Goal: Transaction & Acquisition: Book appointment/travel/reservation

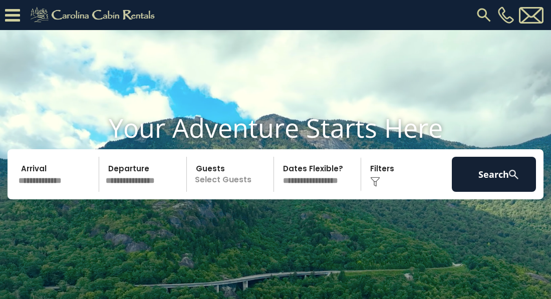
click at [39, 192] on input "text" at bounding box center [57, 174] width 84 height 35
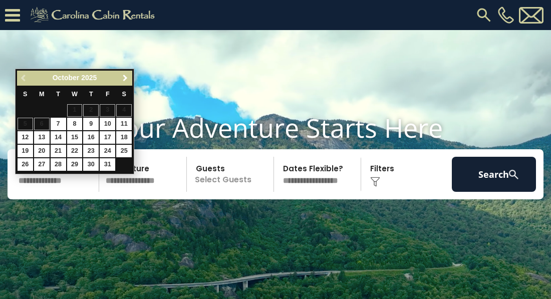
click at [126, 77] on span "Next" at bounding box center [125, 78] width 8 height 8
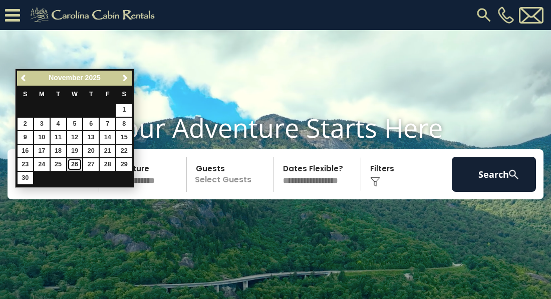
click at [76, 162] on link "26" at bounding box center [75, 164] width 16 height 13
type input "********"
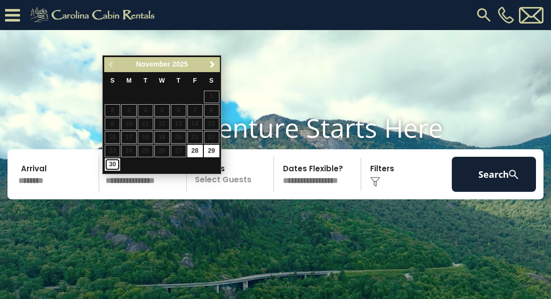
click at [115, 165] on link "30" at bounding box center [113, 164] width 16 height 13
type input "********"
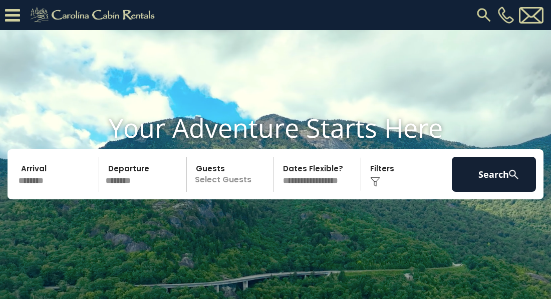
click at [224, 192] on p "Select Guests" at bounding box center [232, 174] width 84 height 35
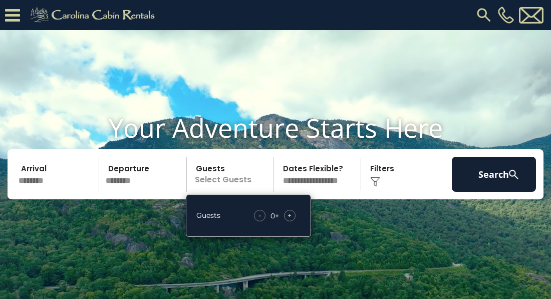
click at [290, 220] on span "+" at bounding box center [290, 215] width 4 height 10
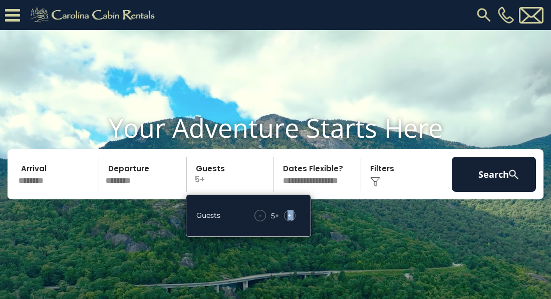
click at [290, 220] on span "+" at bounding box center [290, 215] width 4 height 10
click at [326, 192] on select "**********" at bounding box center [319, 174] width 84 height 35
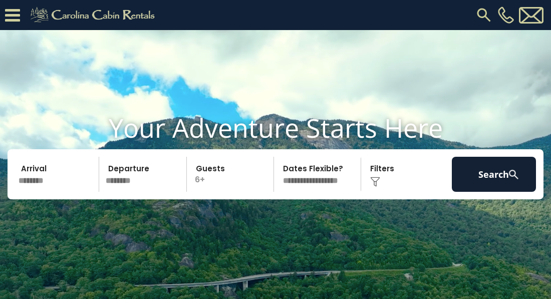
click at [387, 192] on div "Click to Choose" at bounding box center [406, 174] width 84 height 35
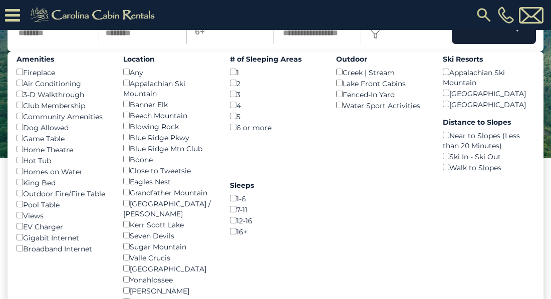
scroll to position [120, 0]
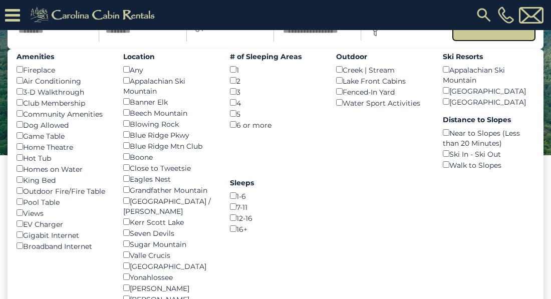
click at [472, 42] on button "Search" at bounding box center [494, 24] width 84 height 35
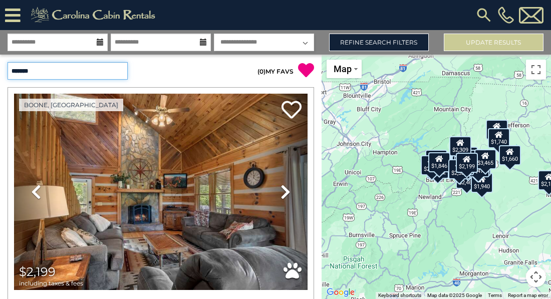
click at [121, 71] on select "**********" at bounding box center [68, 71] width 120 height 18
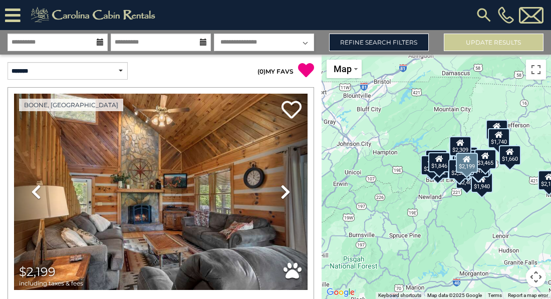
click at [4, 111] on div "Boone, NC Previous Next" at bounding box center [161, 226] width 314 height 278
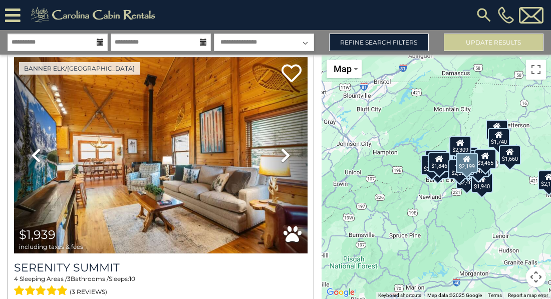
scroll to position [341, 0]
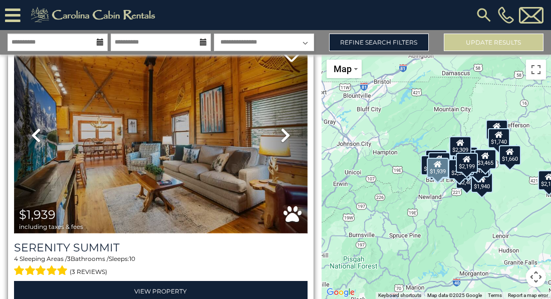
click at [126, 126] on img at bounding box center [161, 135] width 294 height 196
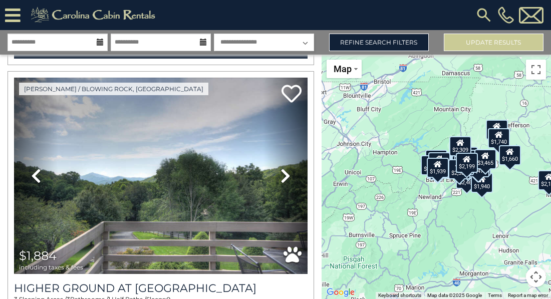
scroll to position [2626, 0]
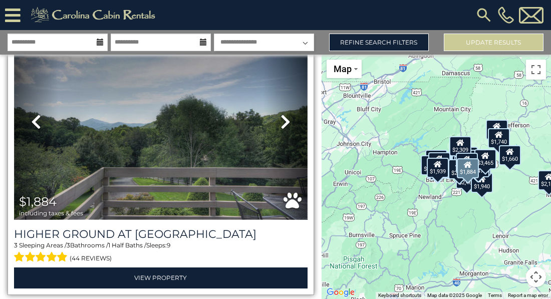
click at [176, 153] on img at bounding box center [161, 122] width 294 height 196
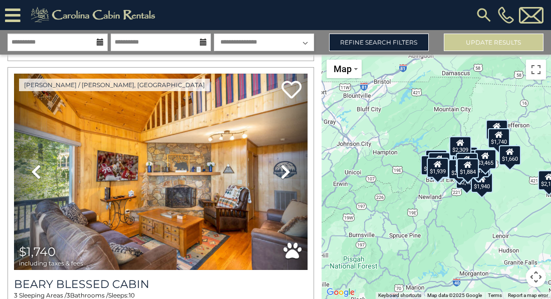
scroll to position [3447, 0]
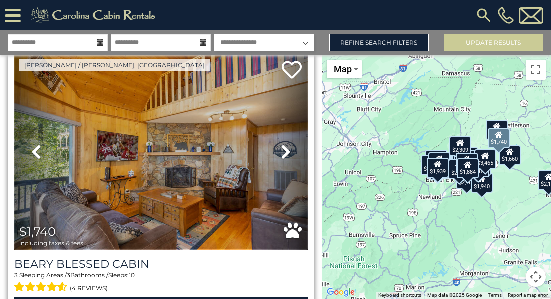
click at [119, 152] on img at bounding box center [161, 152] width 294 height 196
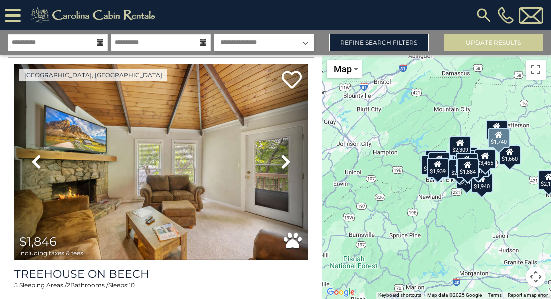
scroll to position [4309, 0]
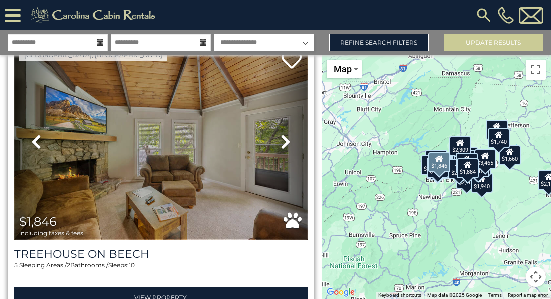
click at [176, 133] on img at bounding box center [161, 142] width 294 height 196
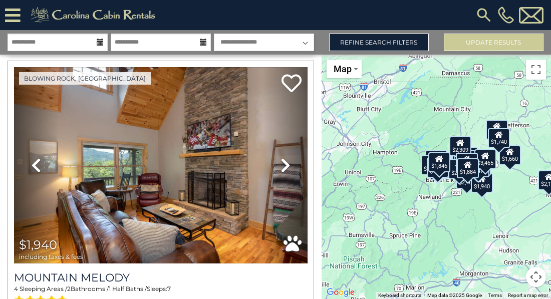
scroll to position [4590, 0]
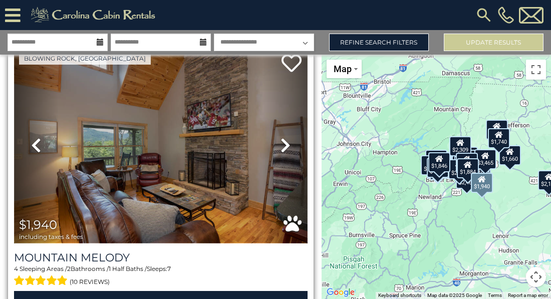
click at [215, 119] on img at bounding box center [161, 145] width 294 height 196
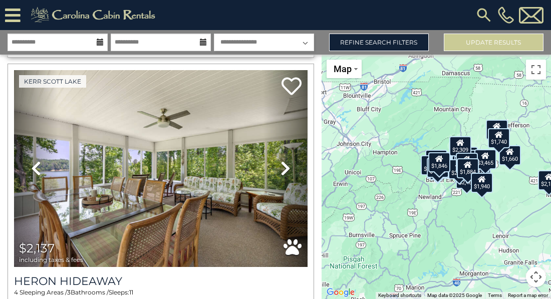
scroll to position [4870, 0]
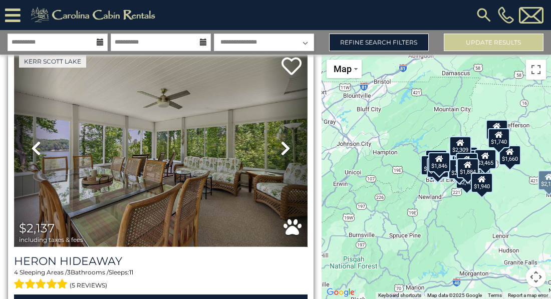
click at [140, 151] on img at bounding box center [161, 148] width 294 height 196
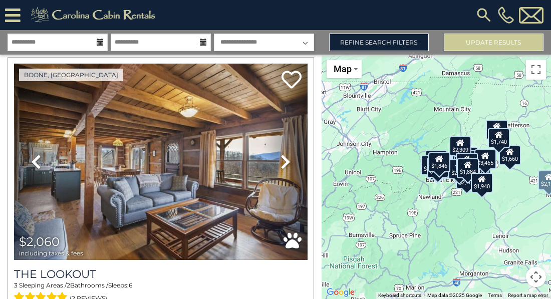
scroll to position [6013, 0]
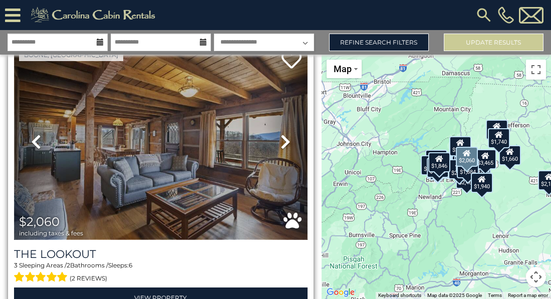
click at [187, 161] on img at bounding box center [161, 142] width 294 height 196
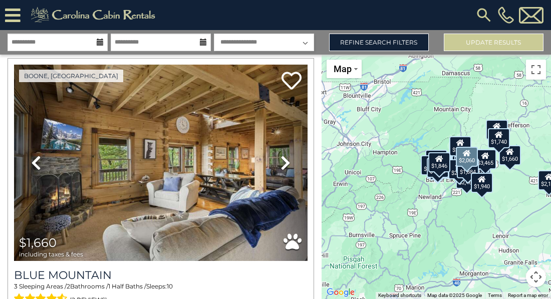
scroll to position [8277, 0]
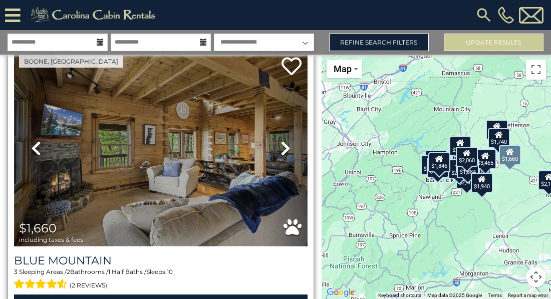
click at [156, 148] on img at bounding box center [161, 148] width 294 height 196
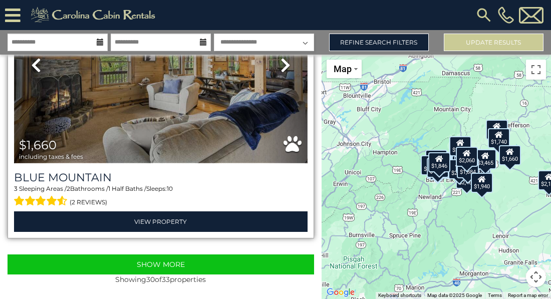
scroll to position [8361, 0]
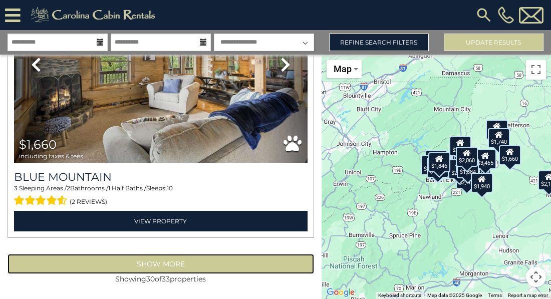
click at [155, 268] on button "Show More" at bounding box center [161, 264] width 307 height 20
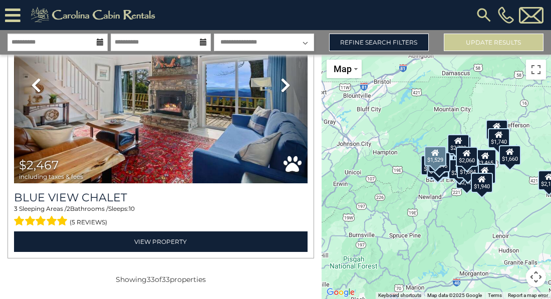
scroll to position [9193, 0]
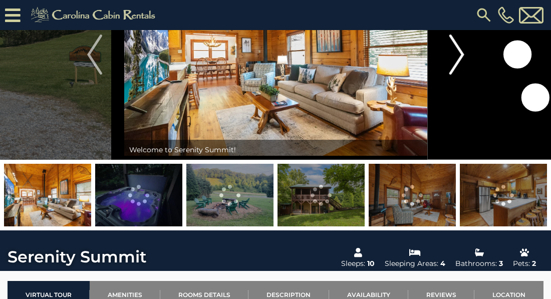
click at [464, 54] on img "Next" at bounding box center [456, 55] width 15 height 40
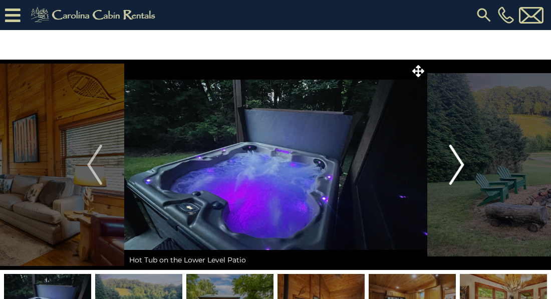
click at [465, 164] on button "Next" at bounding box center [456, 165] width 59 height 210
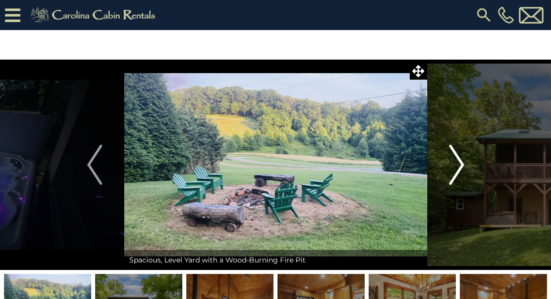
click at [465, 164] on button "Next" at bounding box center [456, 165] width 59 height 210
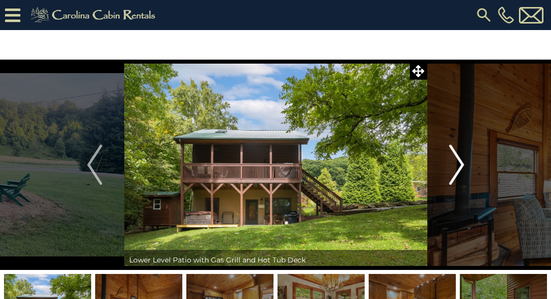
click at [465, 164] on button "Next" at bounding box center [456, 165] width 59 height 210
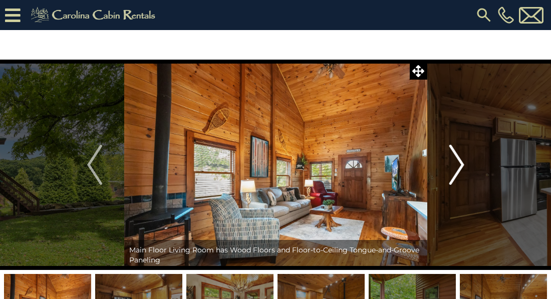
click at [465, 164] on button "Next" at bounding box center [456, 165] width 59 height 210
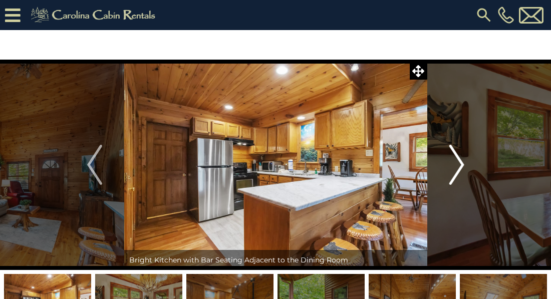
click at [465, 164] on button "Next" at bounding box center [456, 165] width 59 height 210
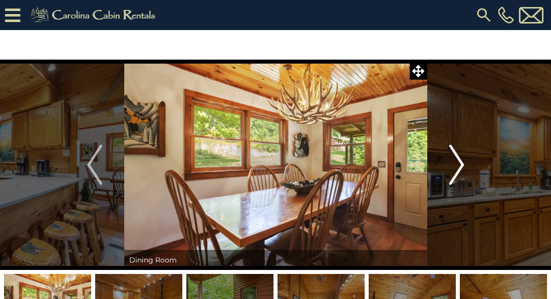
click at [465, 164] on button "Next" at bounding box center [456, 165] width 59 height 210
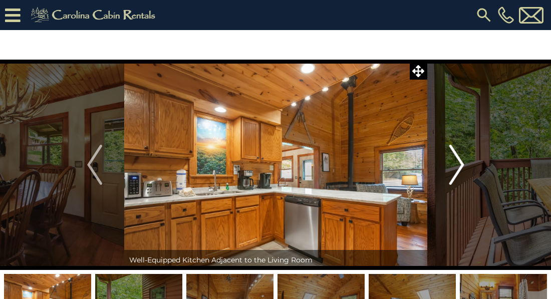
click at [465, 164] on button "Next" at bounding box center [456, 165] width 59 height 210
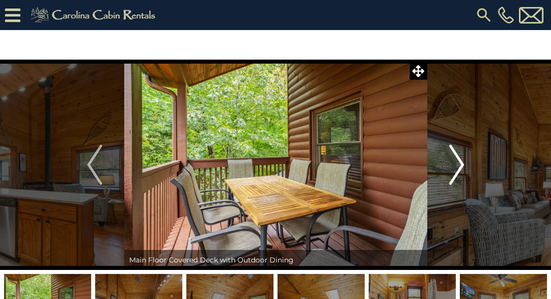
click at [465, 164] on button "Next" at bounding box center [456, 165] width 59 height 210
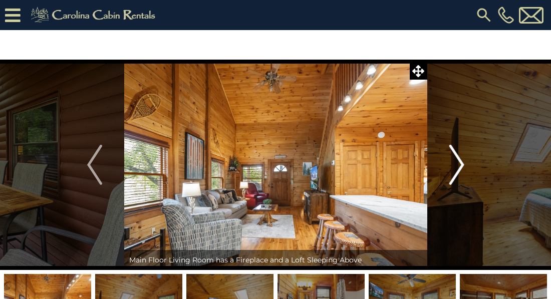
click at [465, 164] on button "Next" at bounding box center [456, 165] width 59 height 210
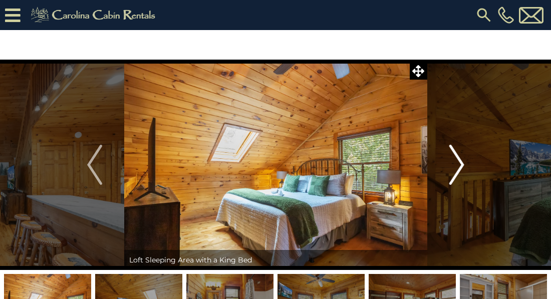
click at [465, 164] on button "Next" at bounding box center [456, 165] width 59 height 210
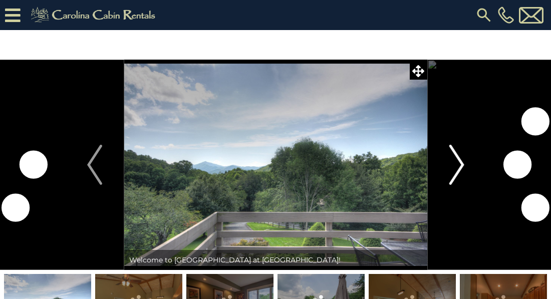
click at [465, 166] on button "Next" at bounding box center [456, 165] width 59 height 210
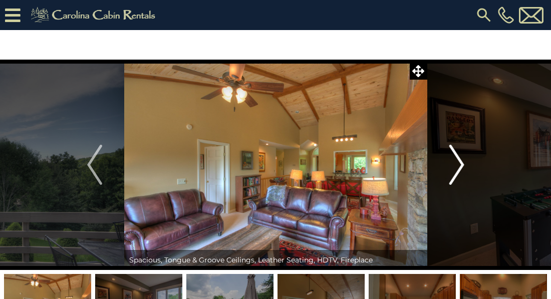
click at [465, 166] on button "Next" at bounding box center [456, 165] width 59 height 210
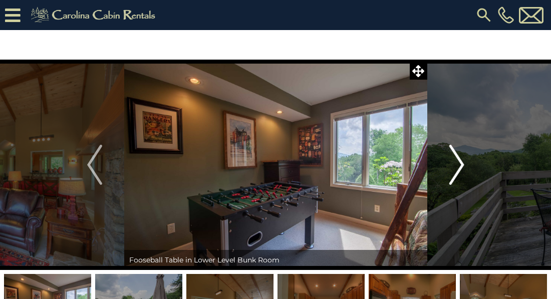
click at [465, 166] on button "Next" at bounding box center [456, 165] width 59 height 210
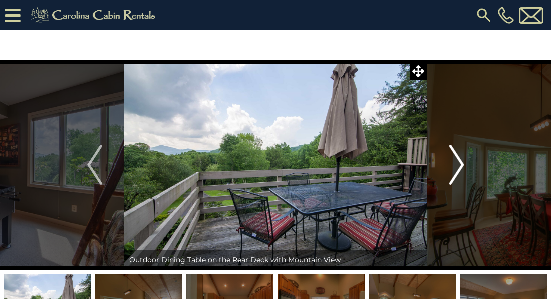
click at [465, 166] on button "Next" at bounding box center [456, 165] width 59 height 210
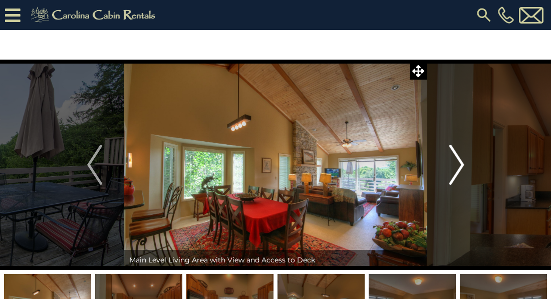
click at [465, 166] on button "Next" at bounding box center [456, 165] width 59 height 210
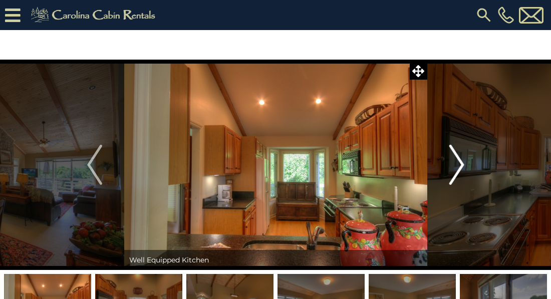
click at [465, 166] on button "Next" at bounding box center [456, 165] width 59 height 210
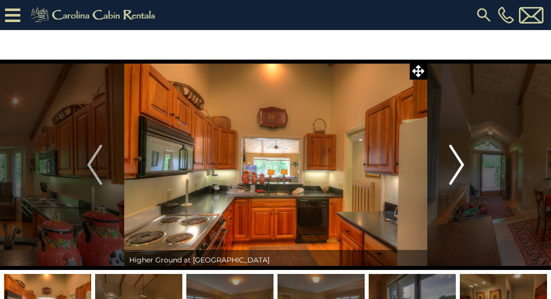
click at [465, 166] on button "Next" at bounding box center [456, 165] width 59 height 210
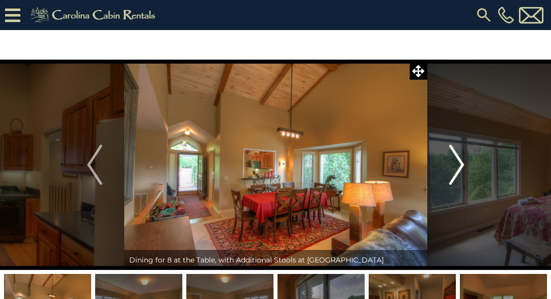
click at [465, 166] on button "Next" at bounding box center [456, 165] width 59 height 210
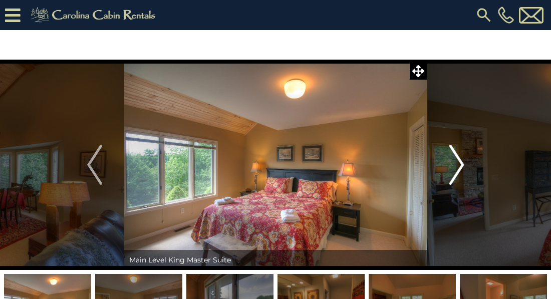
click at [465, 166] on button "Next" at bounding box center [456, 165] width 59 height 210
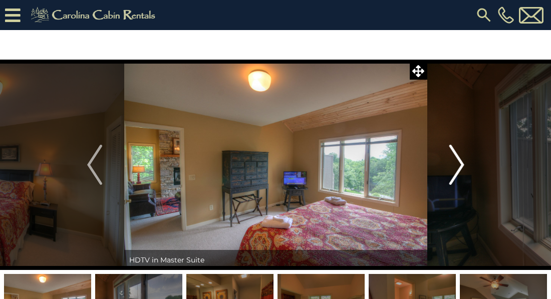
click at [465, 166] on button "Next" at bounding box center [456, 165] width 59 height 210
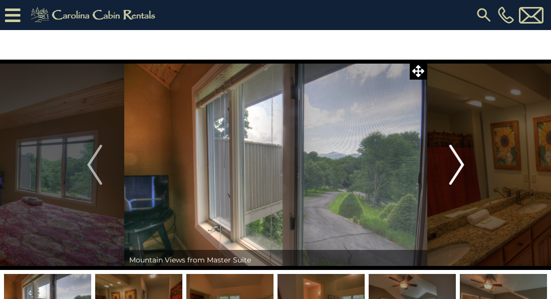
click at [465, 166] on button "Next" at bounding box center [456, 165] width 59 height 210
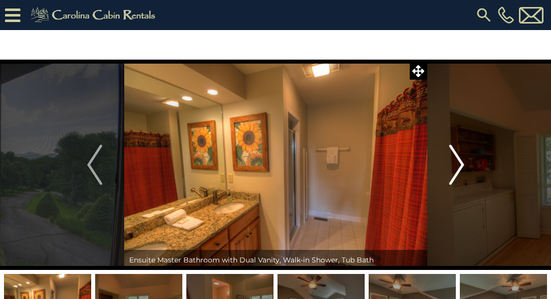
click at [465, 166] on button "Next" at bounding box center [456, 165] width 59 height 210
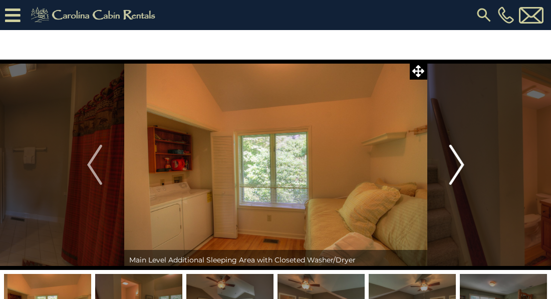
click at [465, 166] on button "Next" at bounding box center [456, 165] width 59 height 210
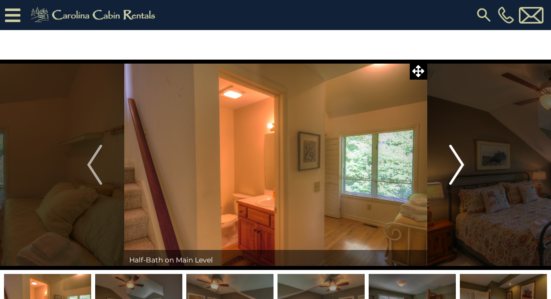
click at [465, 166] on button "Next" at bounding box center [456, 165] width 59 height 210
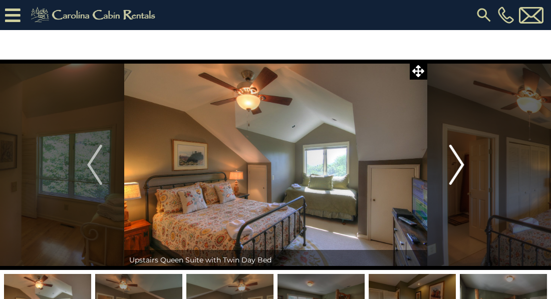
click at [465, 166] on button "Next" at bounding box center [456, 165] width 59 height 210
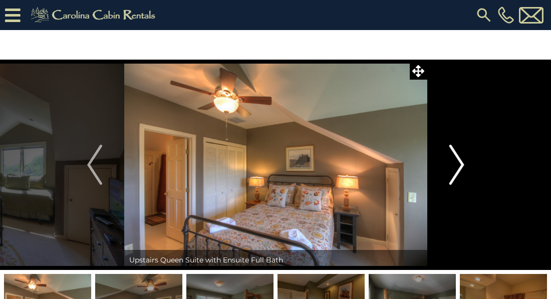
click at [465, 166] on button "Next" at bounding box center [456, 165] width 59 height 210
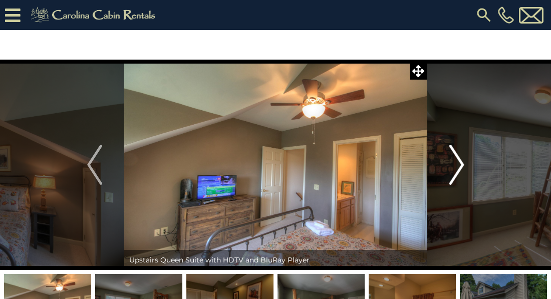
click at [465, 166] on button "Next" at bounding box center [456, 165] width 59 height 210
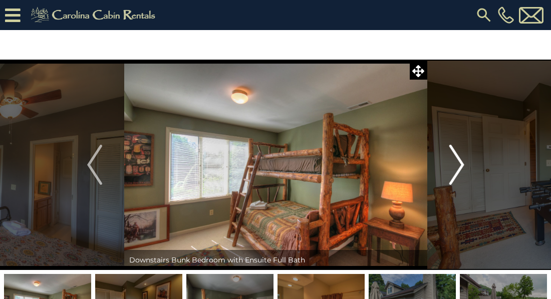
click at [465, 166] on button "Next" at bounding box center [456, 165] width 59 height 210
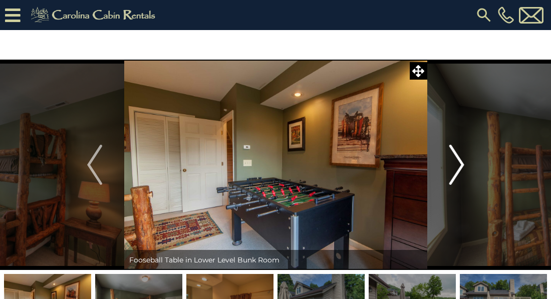
click at [465, 166] on button "Next" at bounding box center [456, 165] width 59 height 210
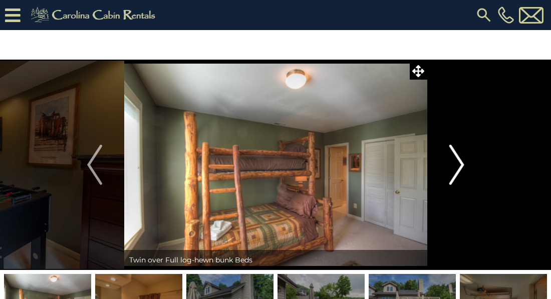
click at [465, 166] on button "Next" at bounding box center [456, 165] width 59 height 210
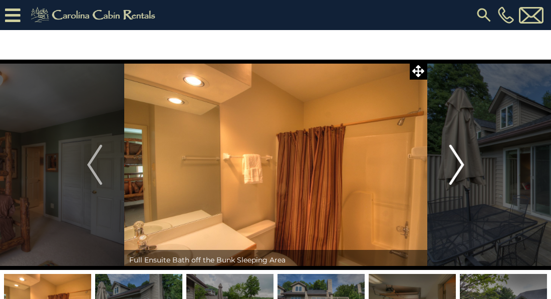
click at [465, 166] on button "Next" at bounding box center [456, 165] width 59 height 210
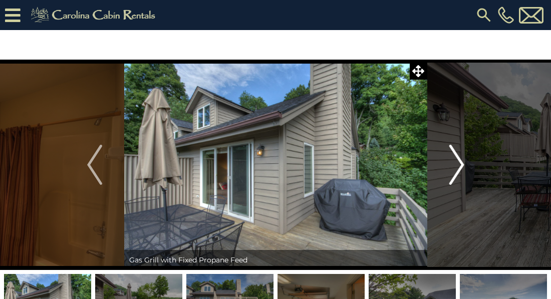
click at [465, 166] on button "Next" at bounding box center [456, 165] width 59 height 210
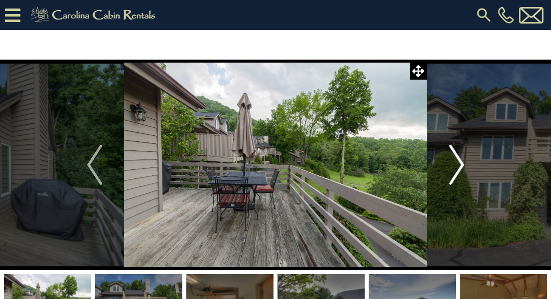
click at [465, 166] on button "Next" at bounding box center [456, 165] width 59 height 210
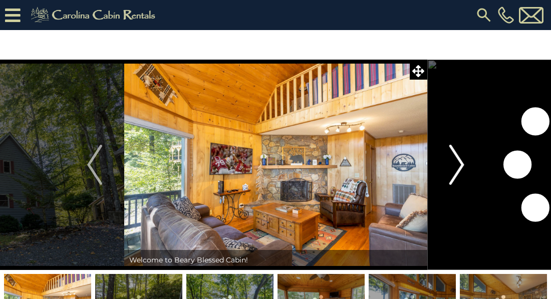
click at [460, 164] on img "Next" at bounding box center [456, 165] width 15 height 40
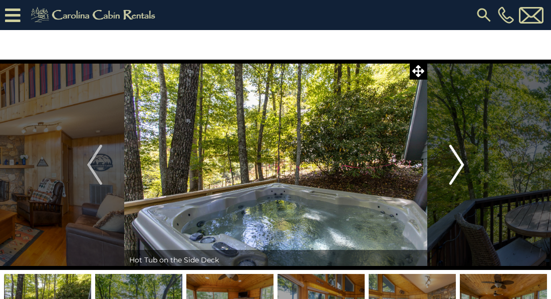
click at [460, 164] on img "Next" at bounding box center [456, 165] width 15 height 40
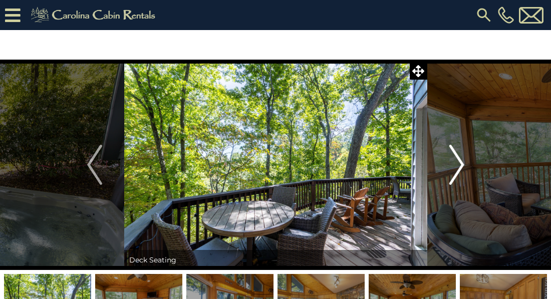
click at [460, 164] on img "Next" at bounding box center [456, 165] width 15 height 40
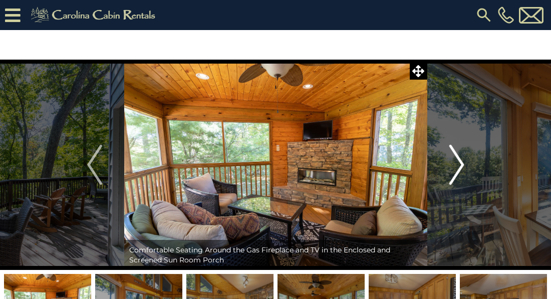
click at [460, 164] on img "Next" at bounding box center [456, 165] width 15 height 40
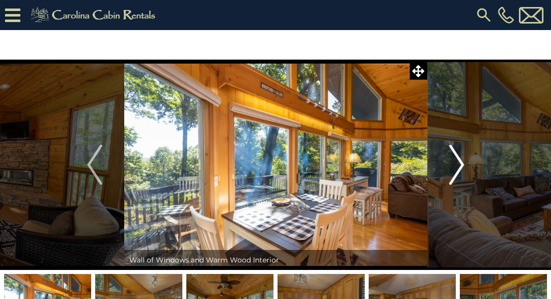
click at [460, 164] on img "Next" at bounding box center [456, 165] width 15 height 40
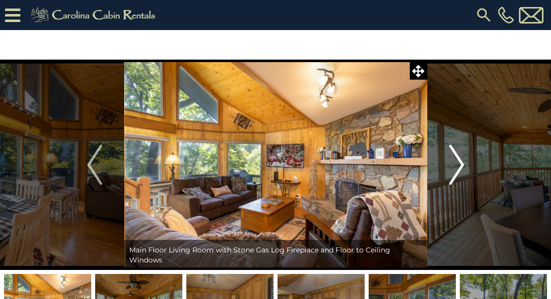
click at [460, 164] on img "Next" at bounding box center [456, 165] width 15 height 40
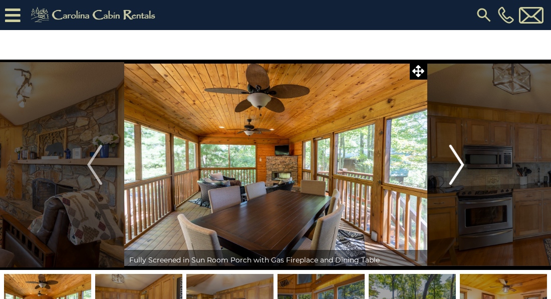
click at [460, 164] on img "Next" at bounding box center [456, 165] width 15 height 40
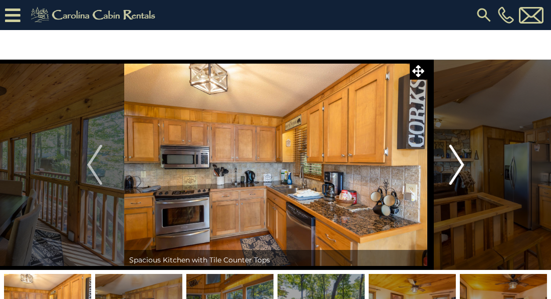
click at [460, 164] on img "Next" at bounding box center [456, 165] width 15 height 40
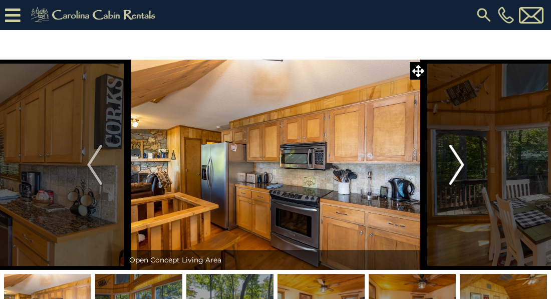
click at [460, 164] on img "Next" at bounding box center [456, 165] width 15 height 40
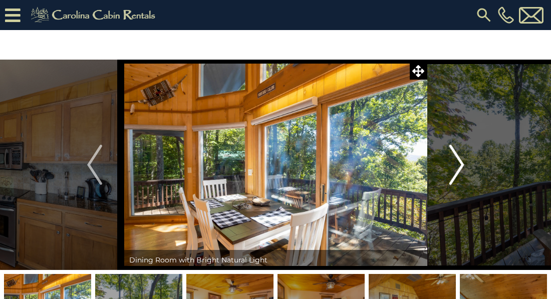
click at [460, 164] on img "Next" at bounding box center [456, 165] width 15 height 40
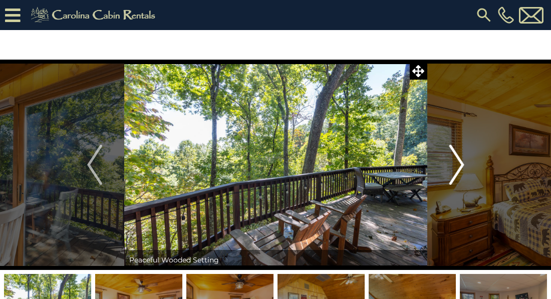
click at [460, 164] on img "Next" at bounding box center [456, 165] width 15 height 40
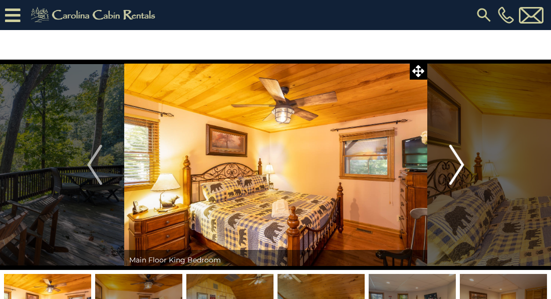
click at [460, 164] on img "Next" at bounding box center [456, 165] width 15 height 40
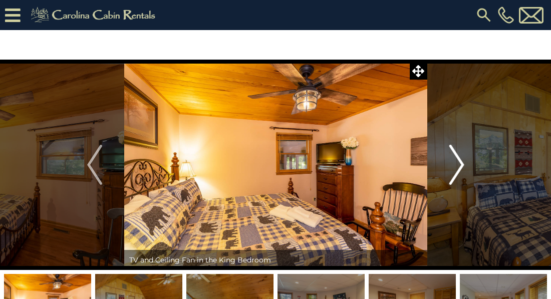
click at [460, 164] on img "Next" at bounding box center [456, 165] width 15 height 40
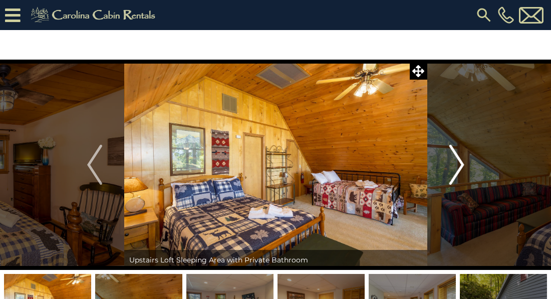
click at [460, 164] on img "Next" at bounding box center [456, 165] width 15 height 40
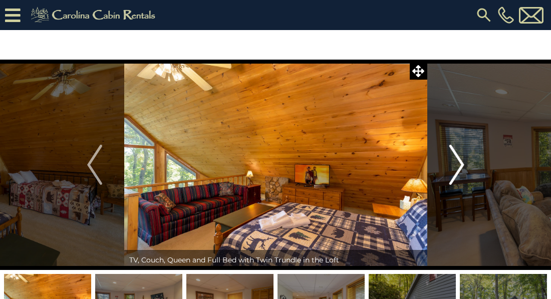
click at [460, 164] on img "Next" at bounding box center [456, 165] width 15 height 40
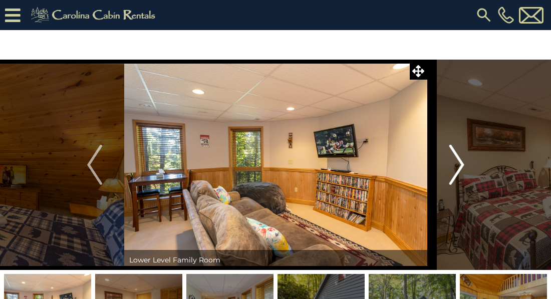
click at [460, 164] on img "Next" at bounding box center [456, 165] width 15 height 40
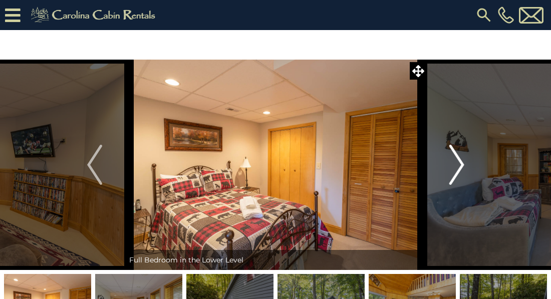
click at [460, 164] on img "Next" at bounding box center [456, 165] width 15 height 40
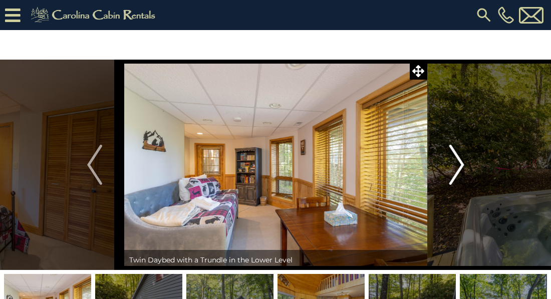
click at [460, 164] on img "Next" at bounding box center [456, 165] width 15 height 40
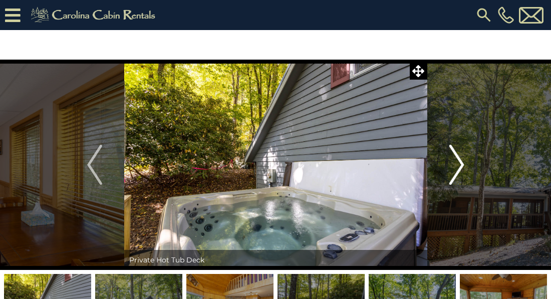
click at [460, 164] on img "Next" at bounding box center [456, 165] width 15 height 40
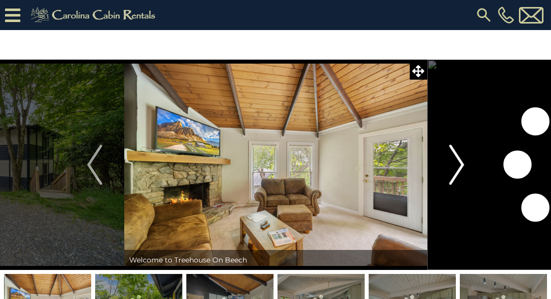
click at [460, 171] on img "Next" at bounding box center [456, 165] width 15 height 40
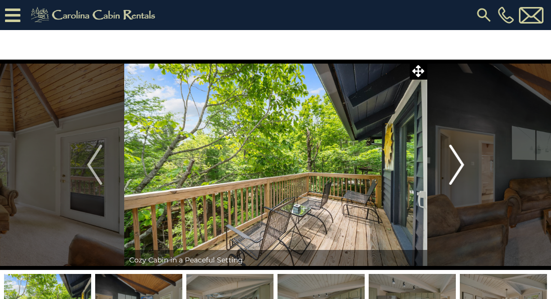
click at [460, 171] on img "Next" at bounding box center [456, 165] width 15 height 40
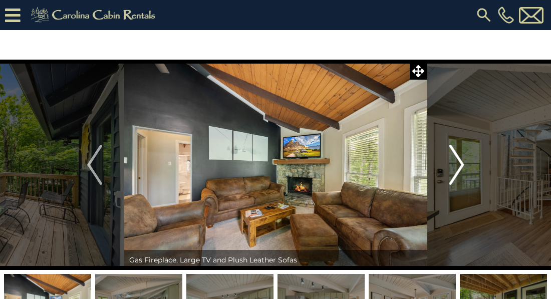
click at [460, 171] on img "Next" at bounding box center [456, 165] width 15 height 40
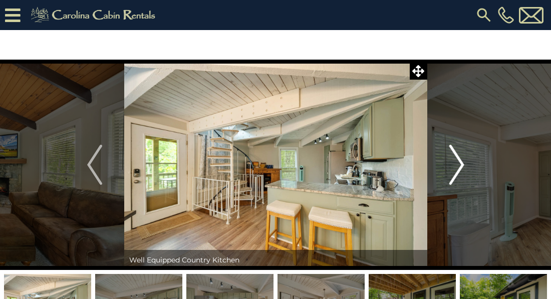
click at [460, 171] on img "Next" at bounding box center [456, 165] width 15 height 40
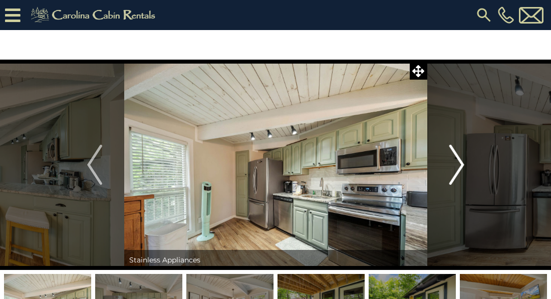
click at [460, 171] on img "Next" at bounding box center [456, 165] width 15 height 40
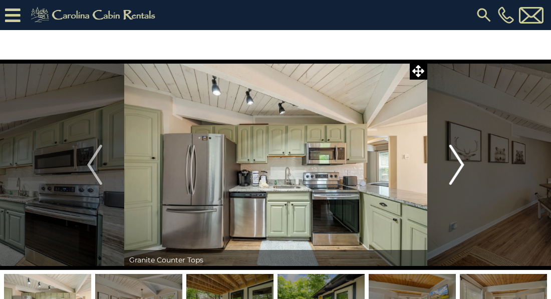
click at [460, 171] on img "Next" at bounding box center [456, 165] width 15 height 40
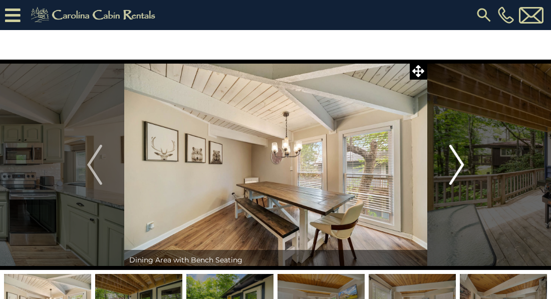
click at [460, 171] on img "Next" at bounding box center [456, 165] width 15 height 40
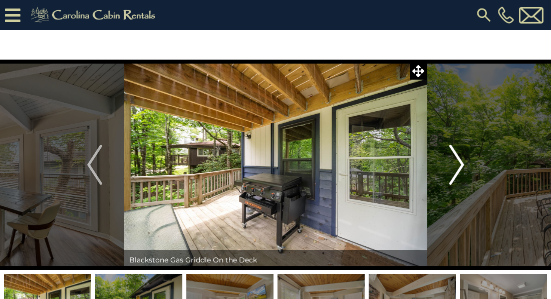
click at [460, 171] on img "Next" at bounding box center [456, 165] width 15 height 40
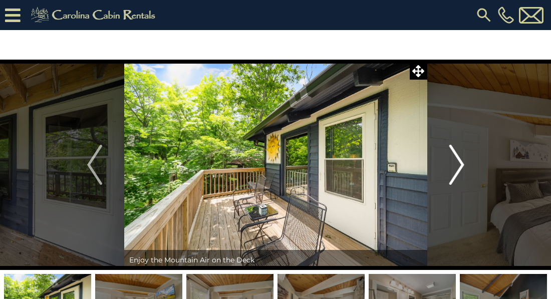
click at [460, 171] on img "Next" at bounding box center [456, 165] width 15 height 40
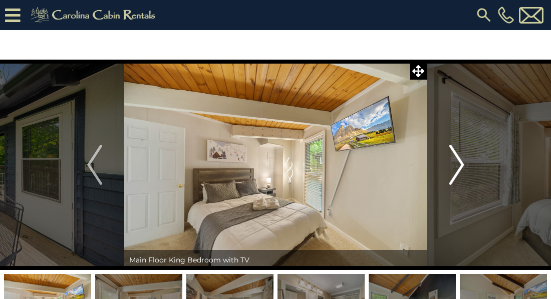
click at [460, 171] on img "Next" at bounding box center [456, 165] width 15 height 40
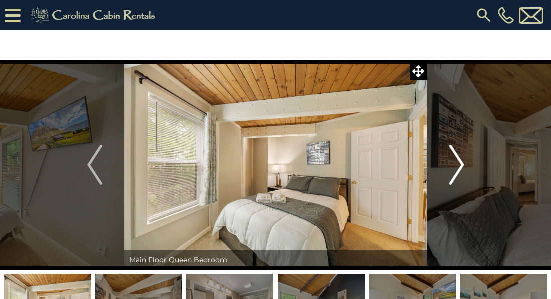
click at [460, 171] on img "Next" at bounding box center [456, 165] width 15 height 40
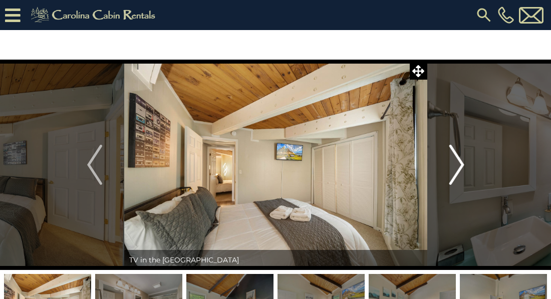
click at [460, 171] on img "Next" at bounding box center [456, 165] width 15 height 40
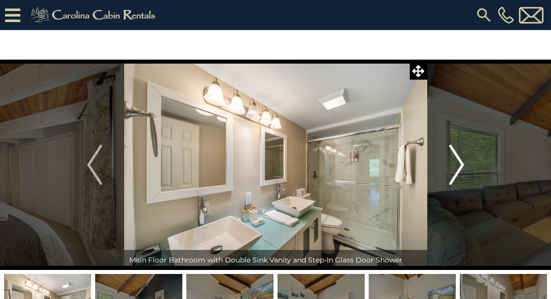
click at [460, 171] on img "Next" at bounding box center [456, 165] width 15 height 40
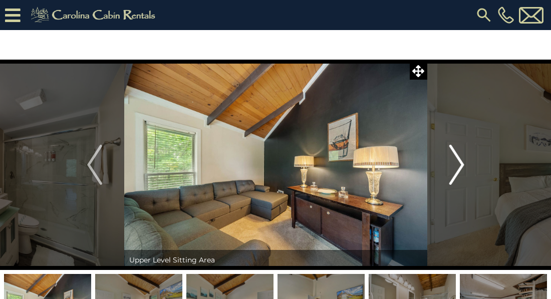
click at [460, 171] on img "Next" at bounding box center [456, 165] width 15 height 40
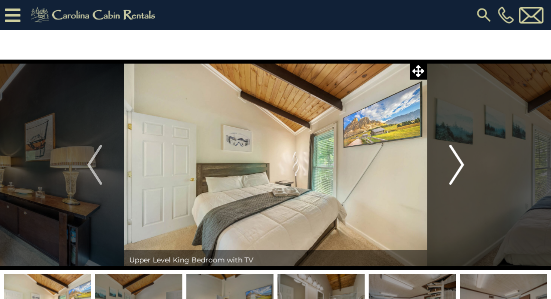
click at [460, 171] on img "Next" at bounding box center [456, 165] width 15 height 40
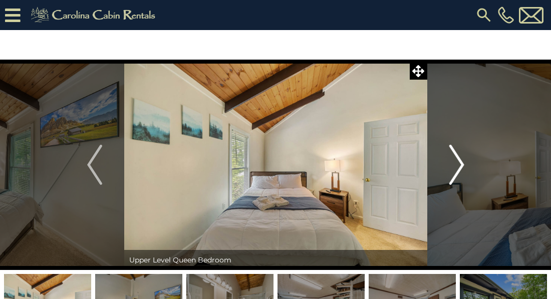
click at [460, 171] on img "Next" at bounding box center [456, 165] width 15 height 40
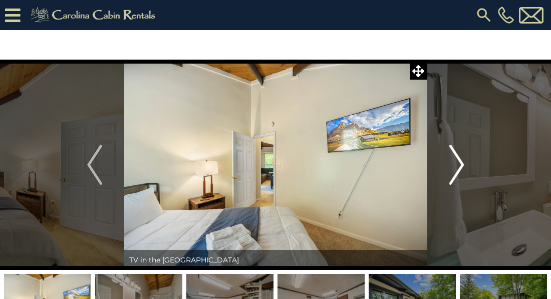
click at [460, 171] on img "Next" at bounding box center [456, 165] width 15 height 40
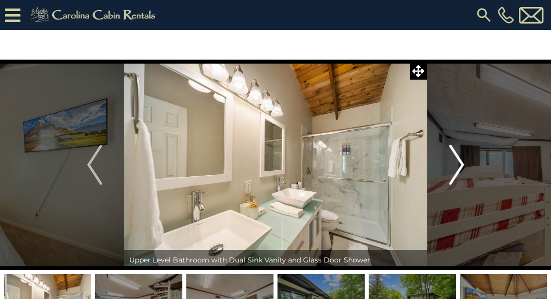
click at [460, 171] on img "Next" at bounding box center [456, 165] width 15 height 40
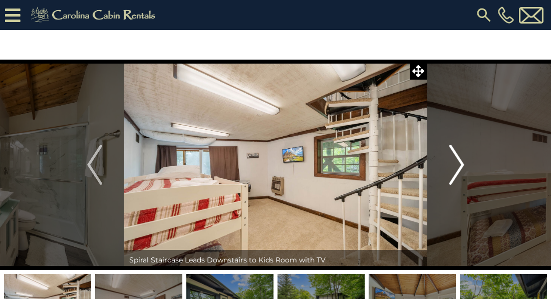
click at [460, 171] on img "Next" at bounding box center [456, 165] width 15 height 40
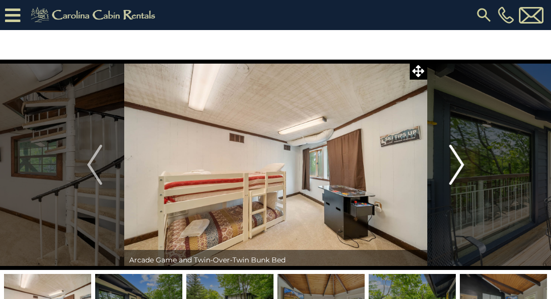
click at [460, 171] on img "Next" at bounding box center [456, 165] width 15 height 40
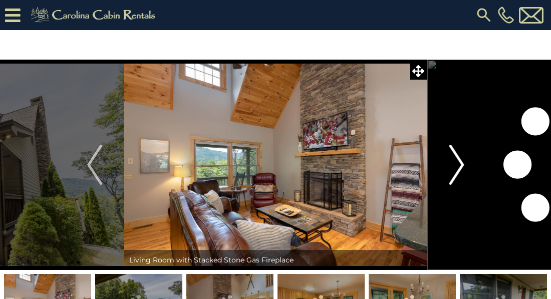
click at [462, 162] on img "Next" at bounding box center [456, 165] width 15 height 40
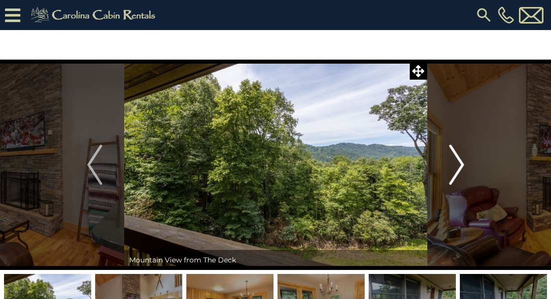
click at [462, 162] on img "Next" at bounding box center [456, 165] width 15 height 40
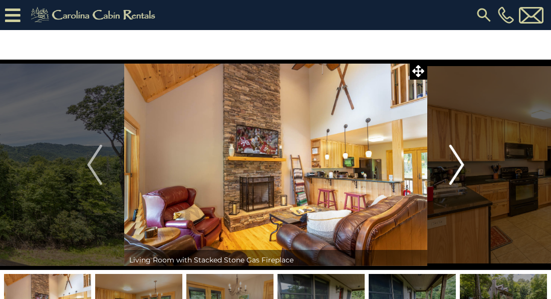
click at [462, 162] on img "Next" at bounding box center [456, 165] width 15 height 40
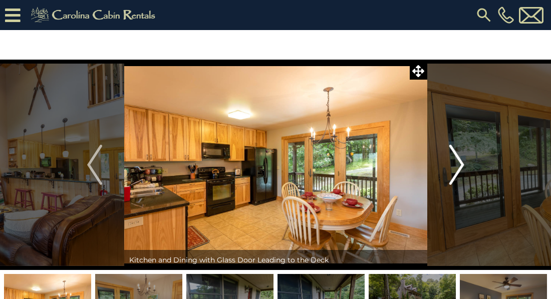
click at [462, 162] on img "Next" at bounding box center [456, 165] width 15 height 40
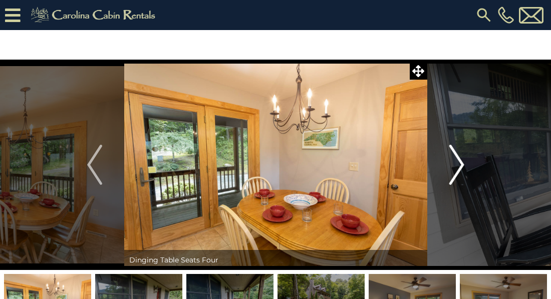
click at [462, 162] on img "Next" at bounding box center [456, 165] width 15 height 40
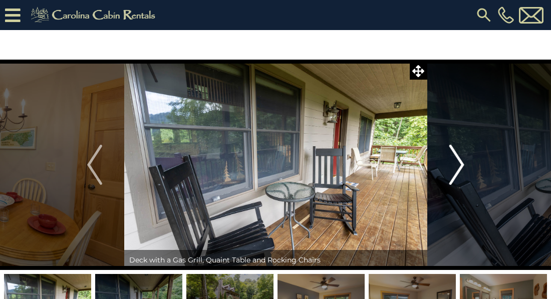
click at [462, 162] on img "Next" at bounding box center [456, 165] width 15 height 40
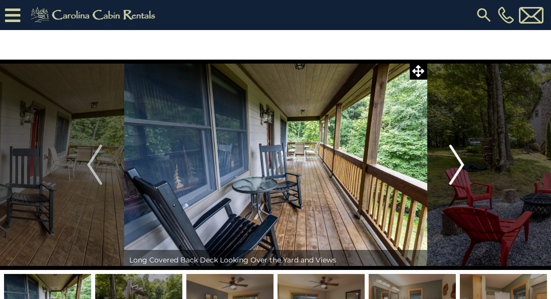
click at [462, 162] on img "Next" at bounding box center [456, 165] width 15 height 40
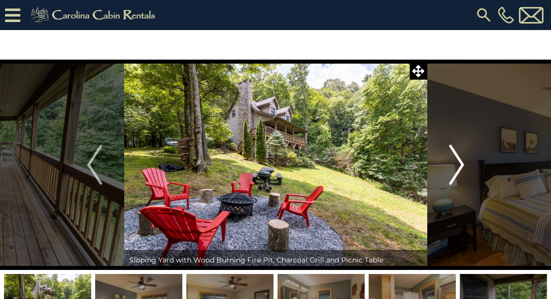
click at [462, 162] on img "Next" at bounding box center [456, 165] width 15 height 40
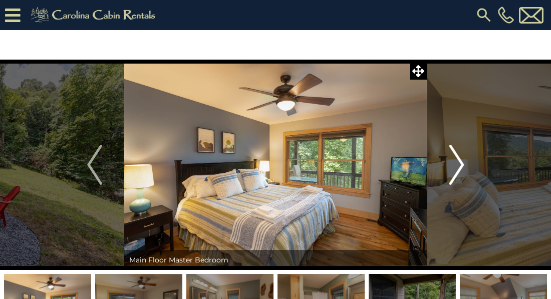
click at [462, 162] on img "Next" at bounding box center [456, 165] width 15 height 40
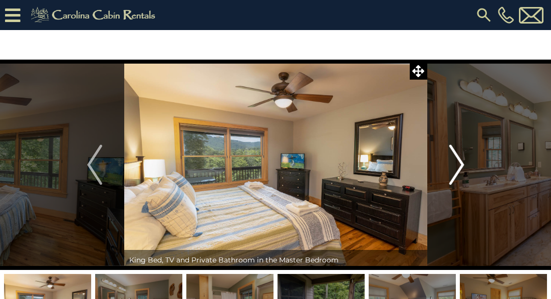
click at [462, 162] on img "Next" at bounding box center [456, 165] width 15 height 40
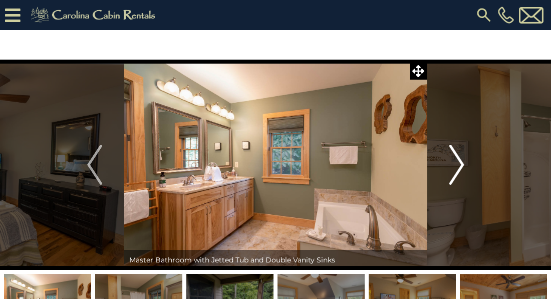
click at [462, 162] on img "Next" at bounding box center [456, 165] width 15 height 40
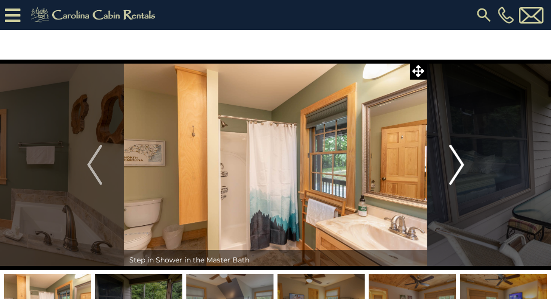
click at [462, 162] on img "Next" at bounding box center [456, 165] width 15 height 40
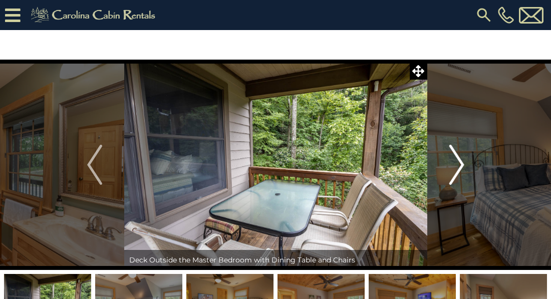
click at [462, 162] on img "Next" at bounding box center [456, 165] width 15 height 40
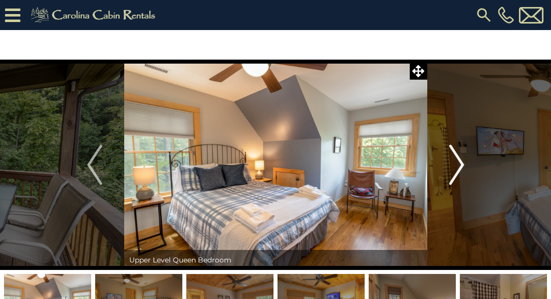
click at [462, 162] on img "Next" at bounding box center [456, 165] width 15 height 40
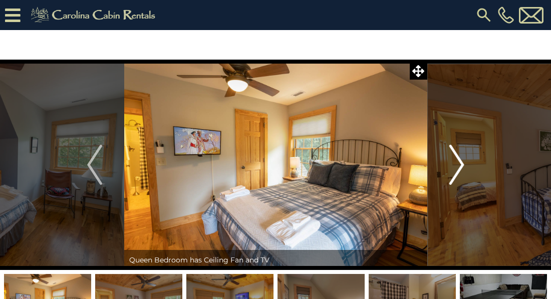
click at [462, 162] on img "Next" at bounding box center [456, 165] width 15 height 40
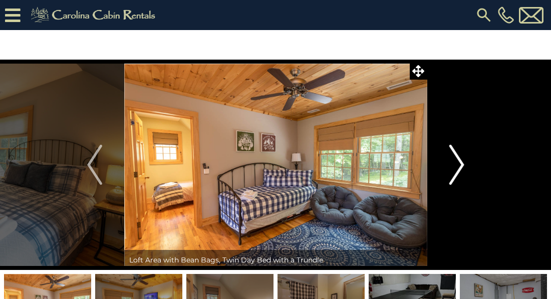
click at [462, 162] on img "Next" at bounding box center [456, 165] width 15 height 40
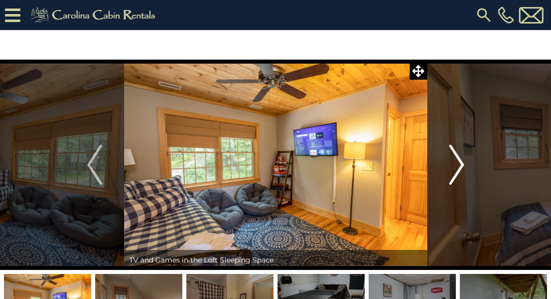
click at [462, 162] on img "Next" at bounding box center [456, 165] width 15 height 40
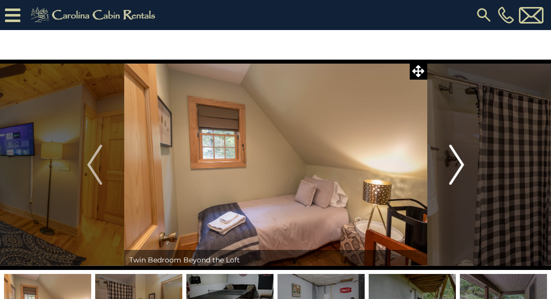
click at [462, 162] on img "Next" at bounding box center [456, 165] width 15 height 40
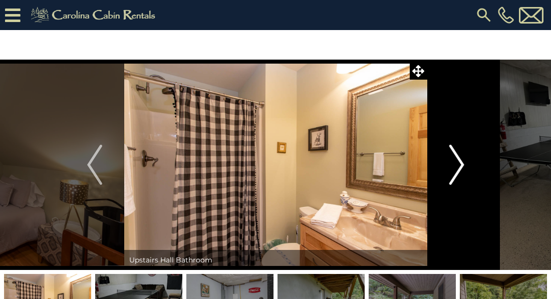
click at [462, 162] on img "Next" at bounding box center [456, 165] width 15 height 40
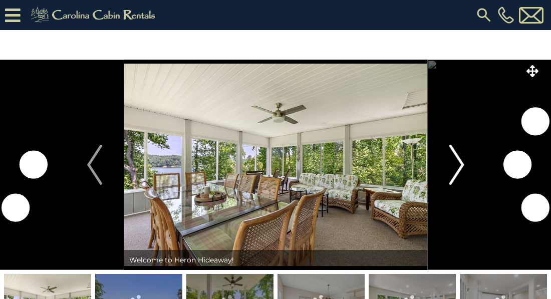
click at [459, 169] on img "Next" at bounding box center [456, 165] width 15 height 40
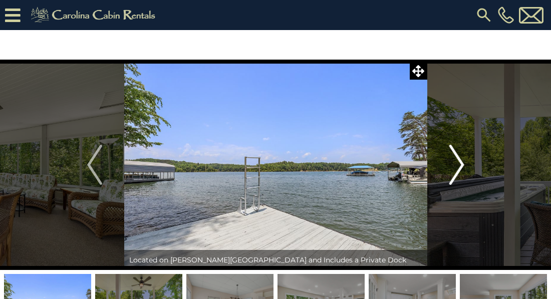
click at [459, 169] on img "Next" at bounding box center [456, 165] width 15 height 40
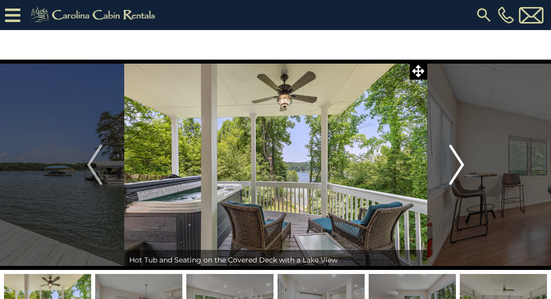
click at [459, 169] on img "Next" at bounding box center [456, 165] width 15 height 40
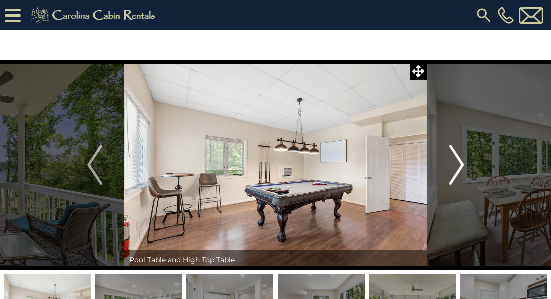
click at [459, 169] on img "Next" at bounding box center [456, 165] width 15 height 40
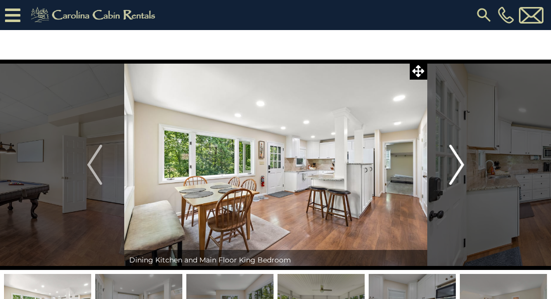
click at [459, 169] on img "Next" at bounding box center [456, 165] width 15 height 40
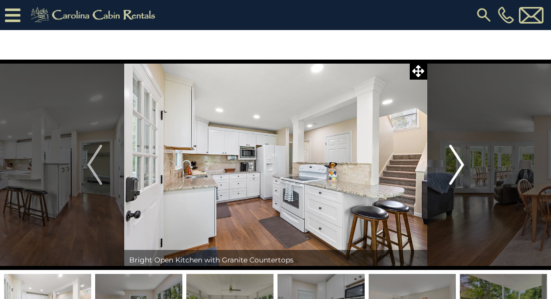
click at [459, 169] on img "Next" at bounding box center [456, 165] width 15 height 40
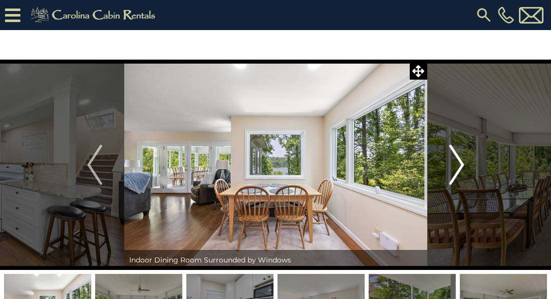
click at [459, 169] on img "Next" at bounding box center [456, 165] width 15 height 40
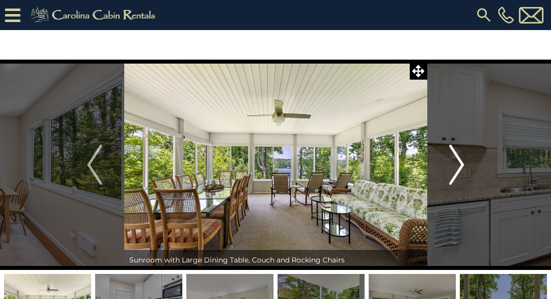
click at [459, 169] on img "Next" at bounding box center [456, 165] width 15 height 40
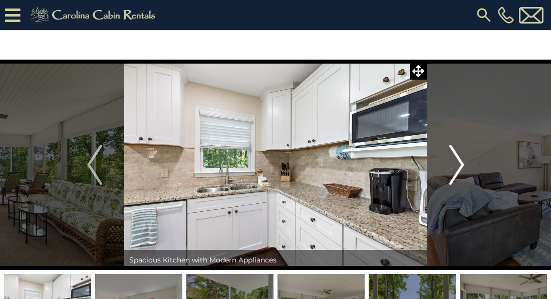
click at [459, 169] on img "Next" at bounding box center [456, 165] width 15 height 40
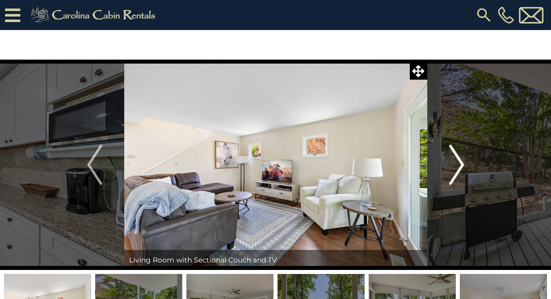
click at [459, 169] on img "Next" at bounding box center [456, 165] width 15 height 40
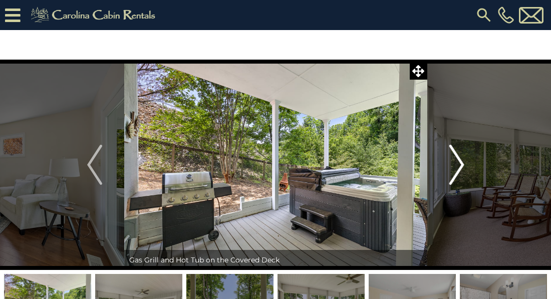
click at [459, 169] on img "Next" at bounding box center [456, 165] width 15 height 40
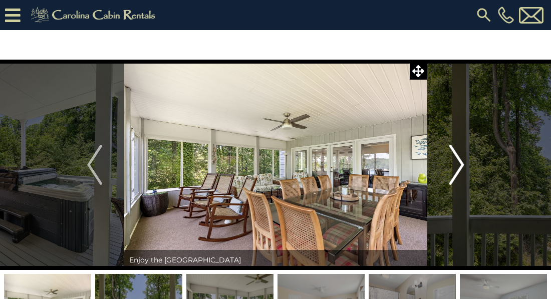
click at [459, 169] on img "Next" at bounding box center [456, 165] width 15 height 40
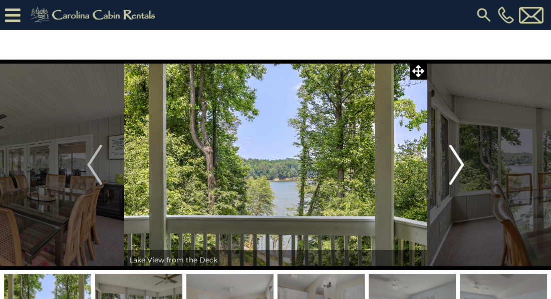
click at [459, 169] on img "Next" at bounding box center [456, 165] width 15 height 40
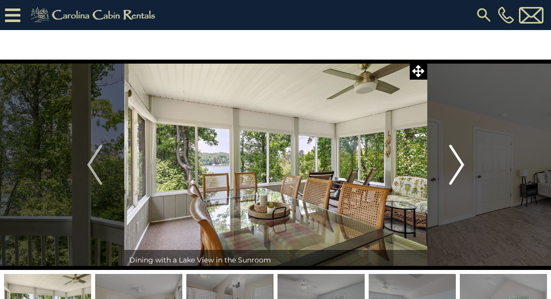
click at [459, 169] on img "Next" at bounding box center [456, 165] width 15 height 40
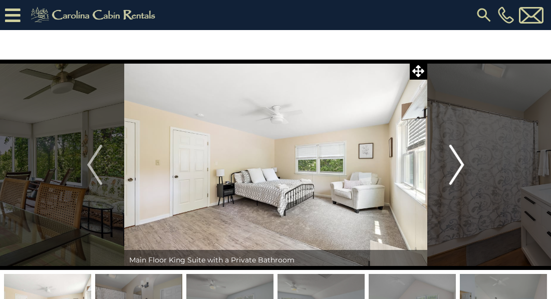
click at [459, 169] on img "Next" at bounding box center [456, 165] width 15 height 40
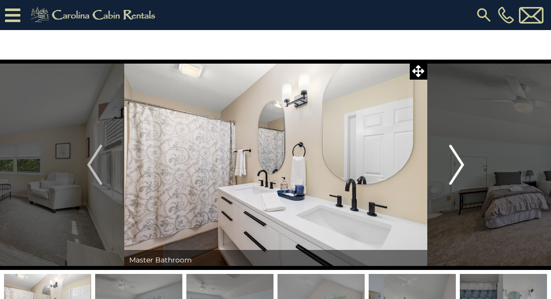
click at [459, 169] on img "Next" at bounding box center [456, 165] width 15 height 40
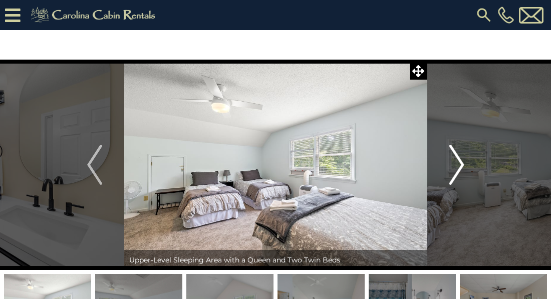
click at [459, 169] on img "Next" at bounding box center [456, 165] width 15 height 40
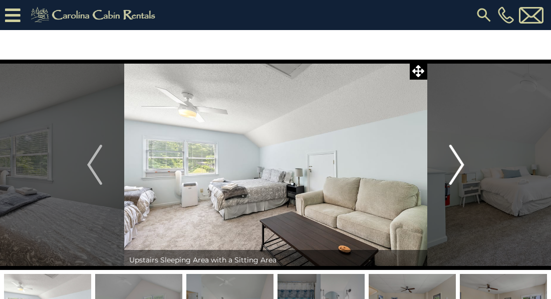
click at [459, 169] on img "Next" at bounding box center [456, 165] width 15 height 40
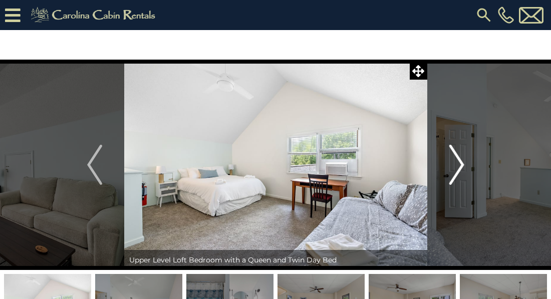
click at [459, 169] on img "Next" at bounding box center [456, 165] width 15 height 40
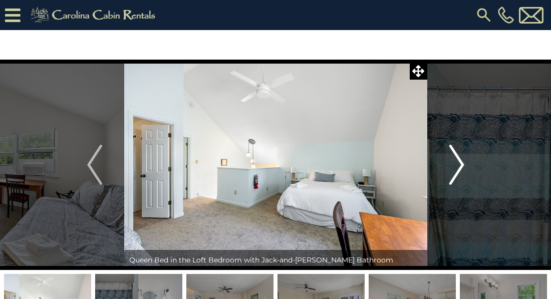
click at [459, 169] on img "Next" at bounding box center [456, 165] width 15 height 40
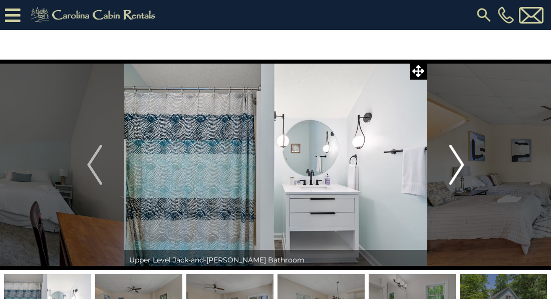
click at [459, 169] on img "Next" at bounding box center [456, 165] width 15 height 40
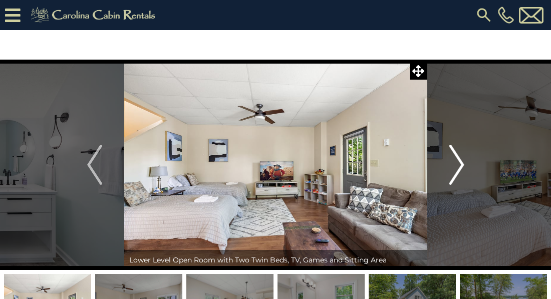
click at [459, 169] on img "Next" at bounding box center [456, 165] width 15 height 40
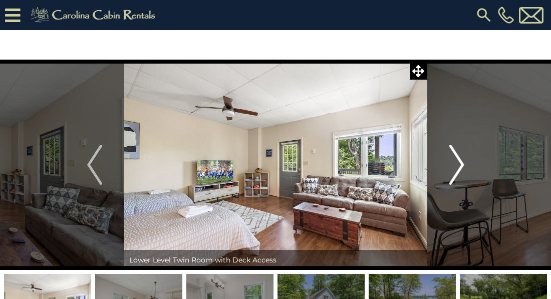
click at [459, 169] on img "Next" at bounding box center [456, 165] width 15 height 40
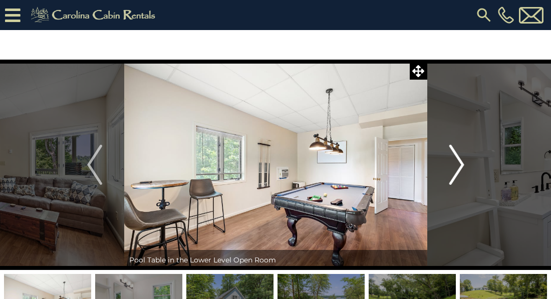
click at [459, 169] on img "Next" at bounding box center [456, 165] width 15 height 40
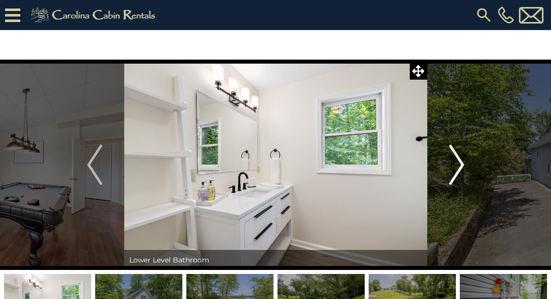
click at [459, 169] on img "Next" at bounding box center [456, 165] width 15 height 40
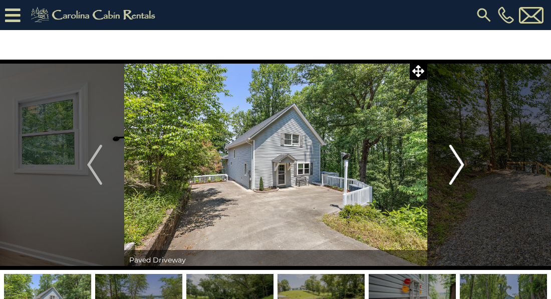
click at [459, 169] on img "Next" at bounding box center [456, 165] width 15 height 40
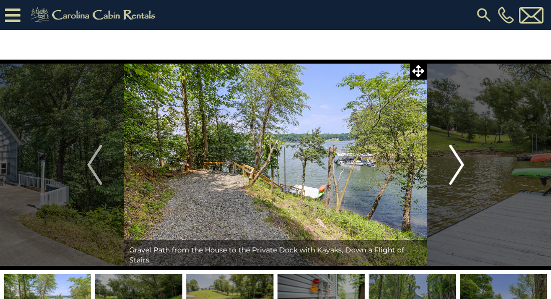
click at [459, 169] on img "Next" at bounding box center [456, 165] width 15 height 40
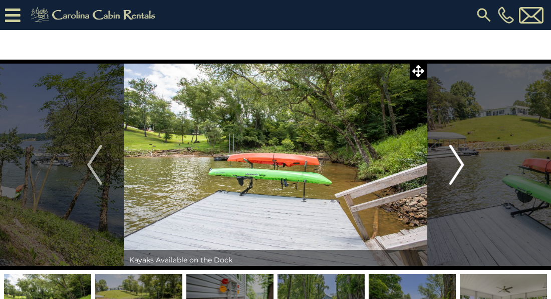
click at [459, 169] on img "Next" at bounding box center [456, 165] width 15 height 40
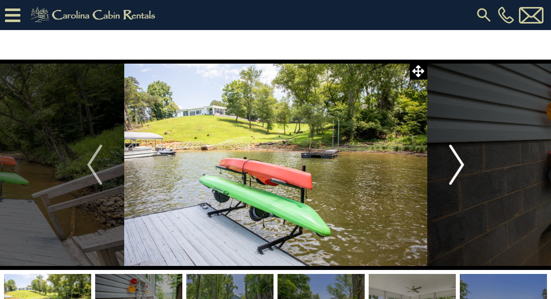
click at [459, 169] on img "Next" at bounding box center [456, 165] width 15 height 40
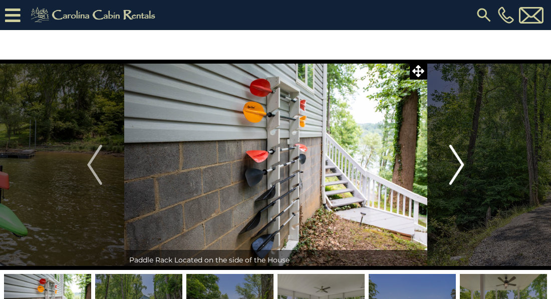
click at [459, 169] on img "Next" at bounding box center [456, 165] width 15 height 40
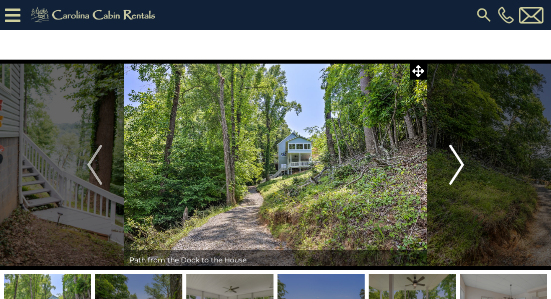
click at [459, 169] on img "Next" at bounding box center [456, 165] width 15 height 40
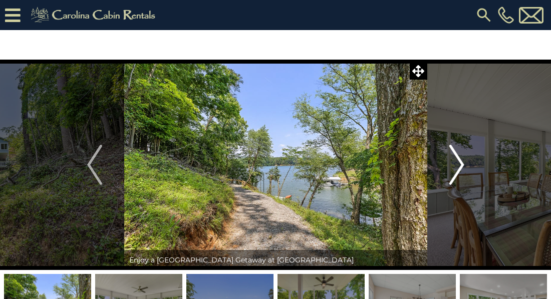
click at [459, 169] on img "Next" at bounding box center [456, 165] width 15 height 40
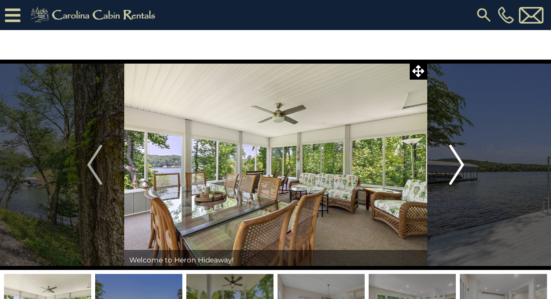
click at [459, 169] on img "Next" at bounding box center [456, 165] width 15 height 40
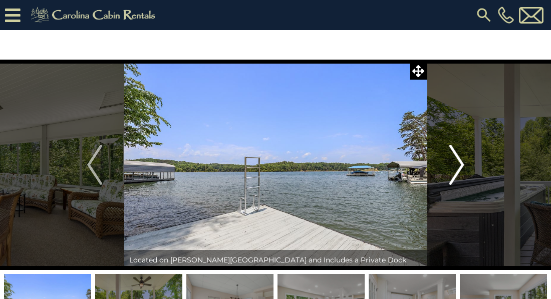
click at [459, 169] on img "Next" at bounding box center [456, 165] width 15 height 40
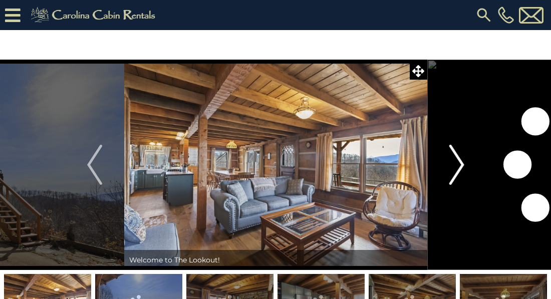
click at [463, 165] on img "Next" at bounding box center [456, 165] width 15 height 40
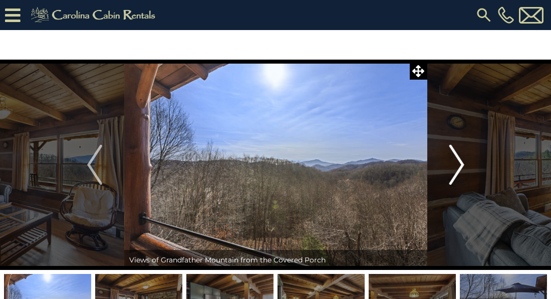
click at [463, 165] on img "Next" at bounding box center [456, 165] width 15 height 40
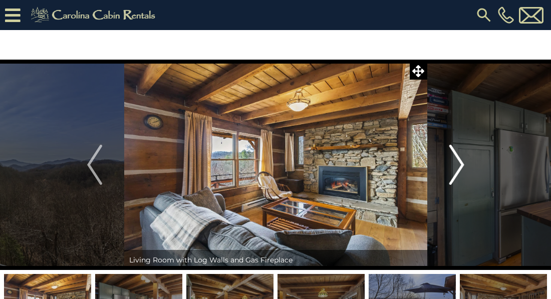
click at [463, 165] on img "Next" at bounding box center [456, 165] width 15 height 40
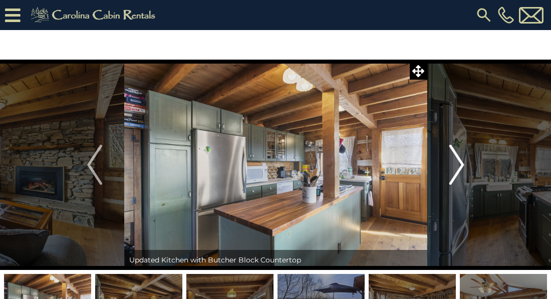
click at [463, 165] on img "Next" at bounding box center [456, 165] width 15 height 40
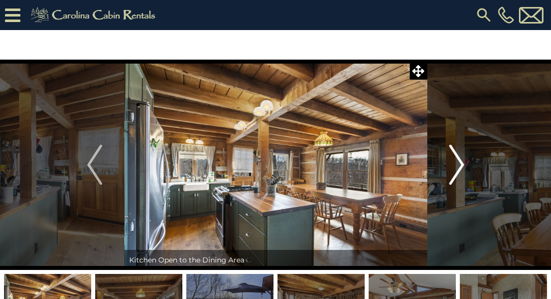
click at [463, 165] on img "Next" at bounding box center [456, 165] width 15 height 40
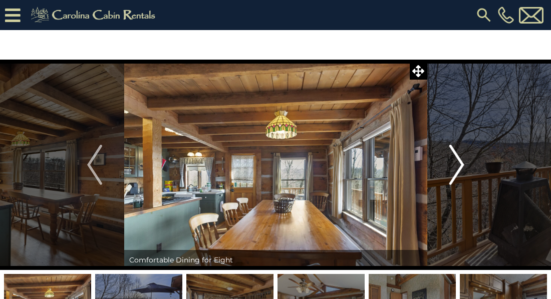
click at [463, 165] on img "Next" at bounding box center [456, 165] width 15 height 40
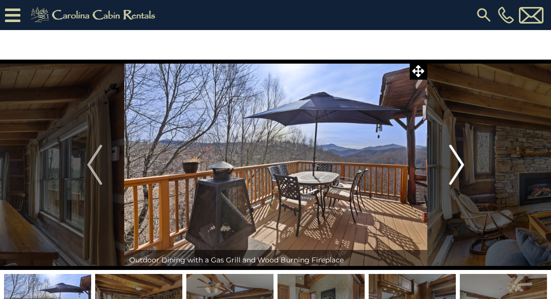
click at [463, 165] on img "Next" at bounding box center [456, 165] width 15 height 40
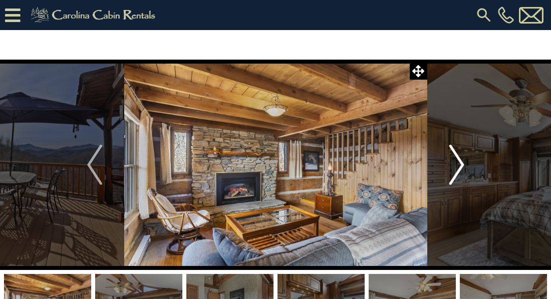
click at [463, 165] on img "Next" at bounding box center [456, 165] width 15 height 40
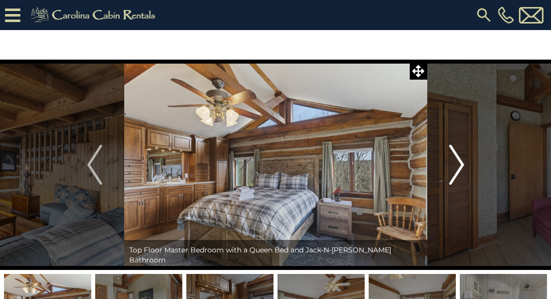
click at [463, 165] on img "Next" at bounding box center [456, 165] width 15 height 40
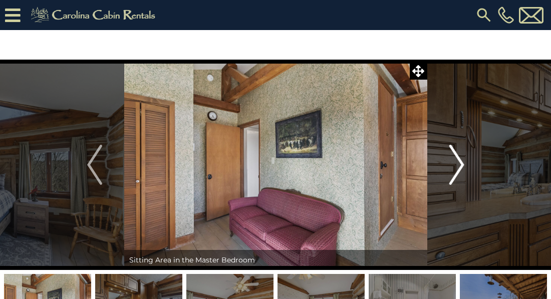
click at [463, 165] on img "Next" at bounding box center [456, 165] width 15 height 40
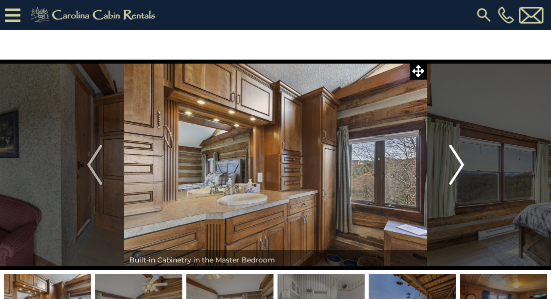
click at [463, 165] on img "Next" at bounding box center [456, 165] width 15 height 40
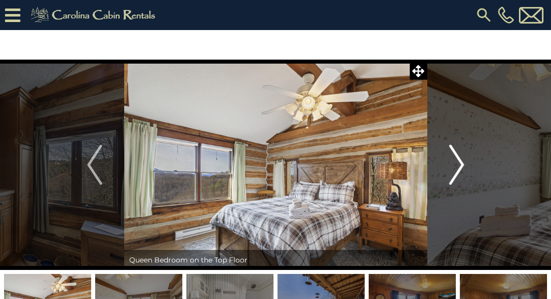
click at [463, 165] on img "Next" at bounding box center [456, 165] width 15 height 40
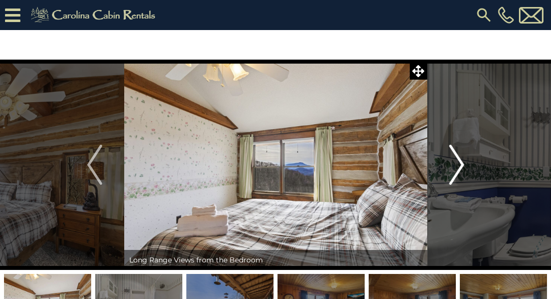
click at [463, 165] on img "Next" at bounding box center [456, 165] width 15 height 40
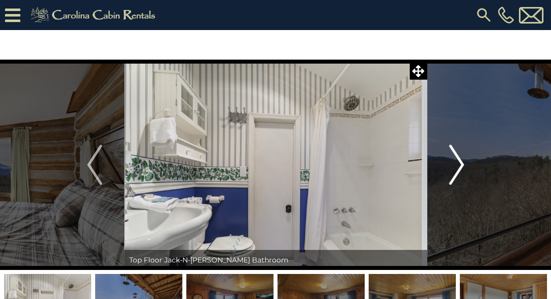
click at [463, 165] on img "Next" at bounding box center [456, 165] width 15 height 40
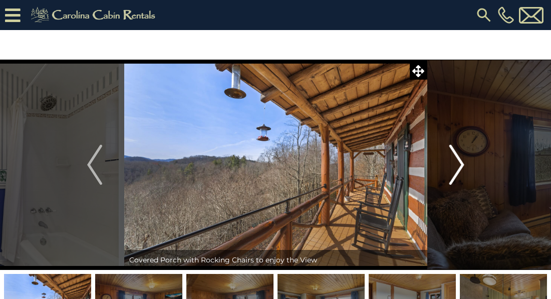
click at [463, 165] on img "Next" at bounding box center [456, 165] width 15 height 40
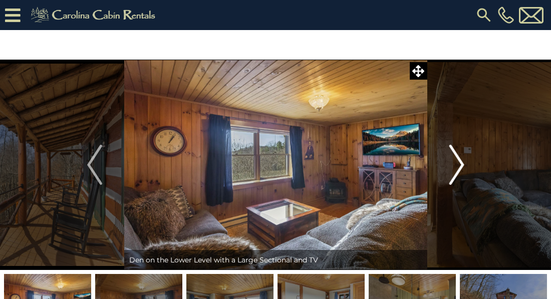
click at [463, 165] on img "Next" at bounding box center [456, 165] width 15 height 40
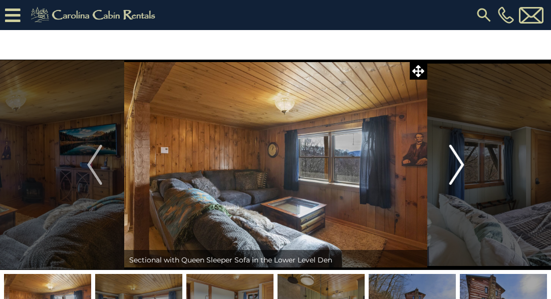
click at [463, 165] on img "Next" at bounding box center [456, 165] width 15 height 40
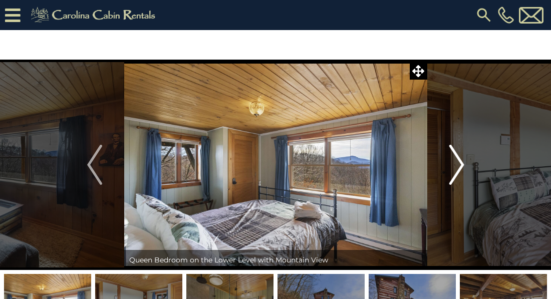
click at [463, 165] on img "Next" at bounding box center [456, 165] width 15 height 40
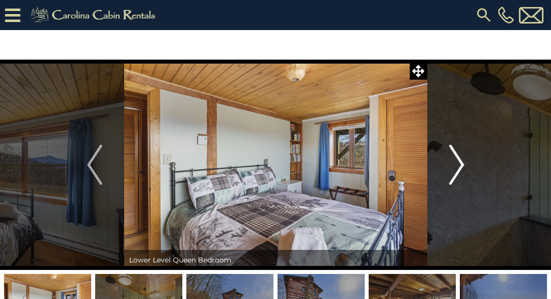
click at [463, 165] on img "Next" at bounding box center [456, 165] width 15 height 40
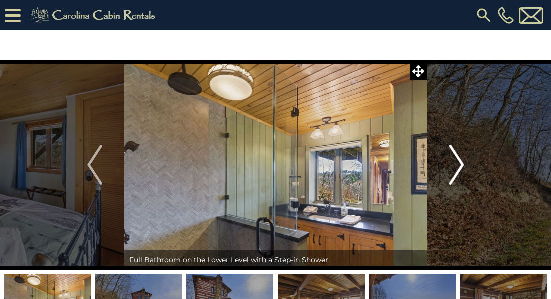
click at [463, 165] on img "Next" at bounding box center [456, 165] width 15 height 40
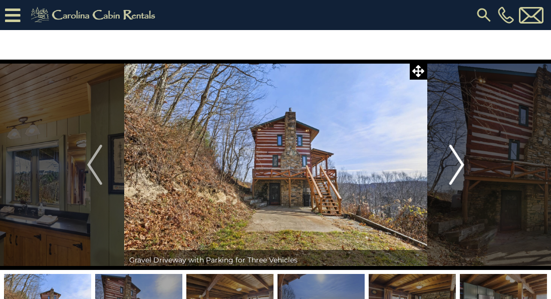
click at [463, 165] on img "Next" at bounding box center [456, 165] width 15 height 40
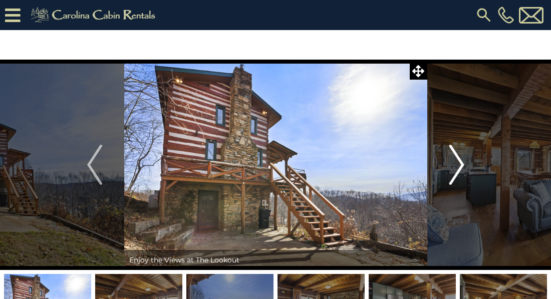
click at [463, 165] on img "Next" at bounding box center [456, 165] width 15 height 40
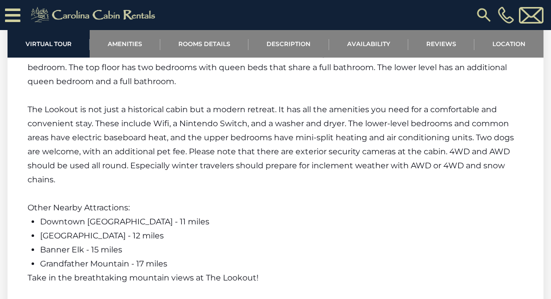
scroll to position [1643, 0]
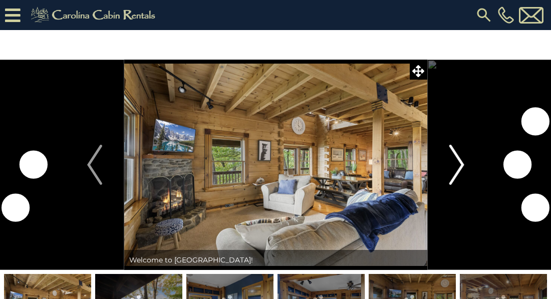
click at [463, 161] on img "Next" at bounding box center [456, 165] width 15 height 40
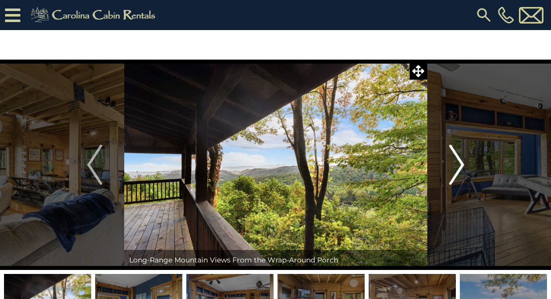
click at [460, 161] on img "Next" at bounding box center [456, 165] width 15 height 40
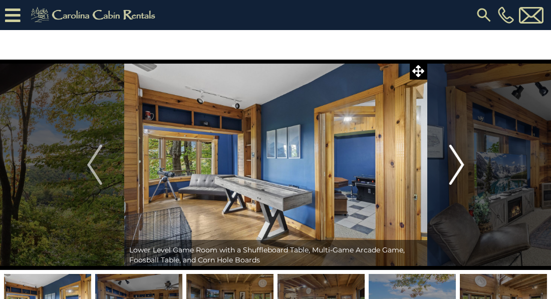
click at [459, 161] on img "Next" at bounding box center [456, 165] width 15 height 40
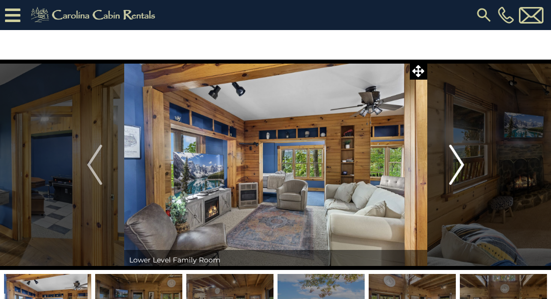
click at [459, 161] on img "Next" at bounding box center [456, 165] width 15 height 40
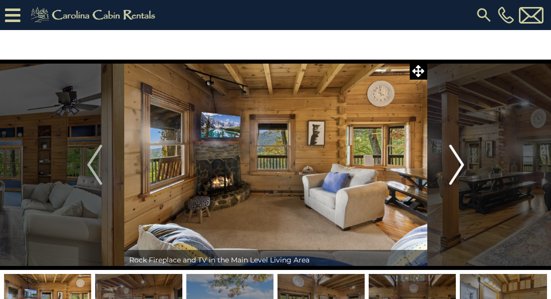
click at [459, 161] on img "Next" at bounding box center [456, 165] width 15 height 40
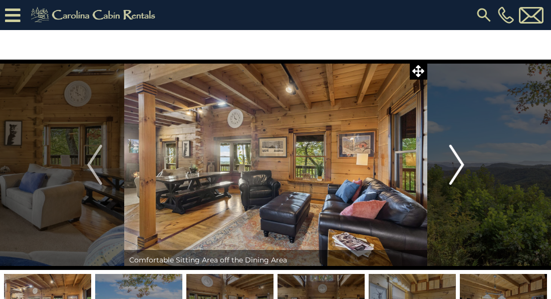
click at [459, 161] on img "Next" at bounding box center [456, 165] width 15 height 40
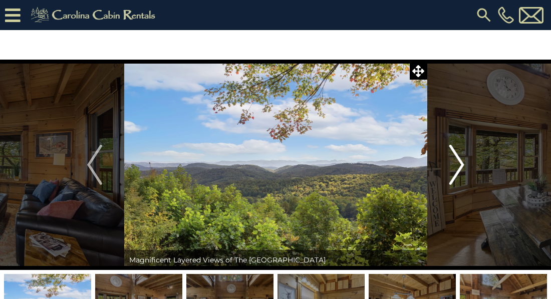
click at [459, 161] on img "Next" at bounding box center [456, 165] width 15 height 40
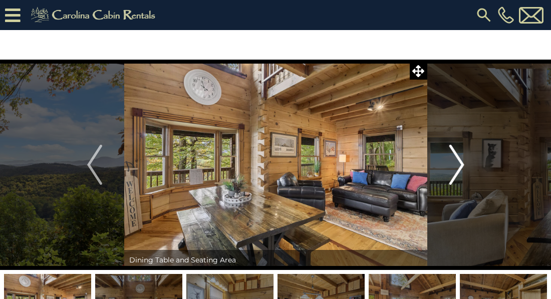
click at [459, 161] on img "Next" at bounding box center [456, 165] width 15 height 40
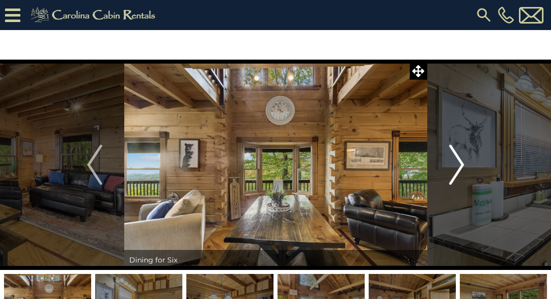
click at [459, 161] on img "Next" at bounding box center [456, 165] width 15 height 40
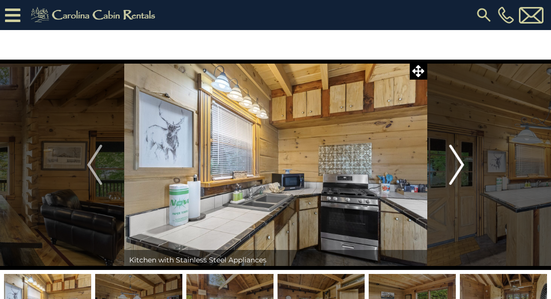
click at [459, 161] on img "Next" at bounding box center [456, 165] width 15 height 40
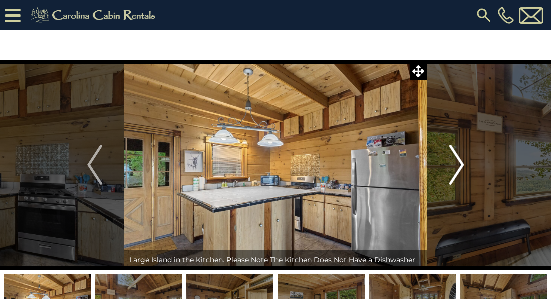
click at [459, 161] on img "Next" at bounding box center [456, 165] width 15 height 40
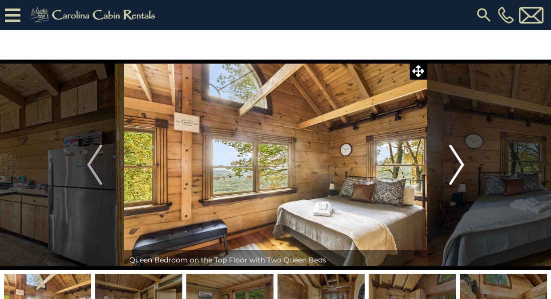
click at [459, 161] on img "Next" at bounding box center [456, 165] width 15 height 40
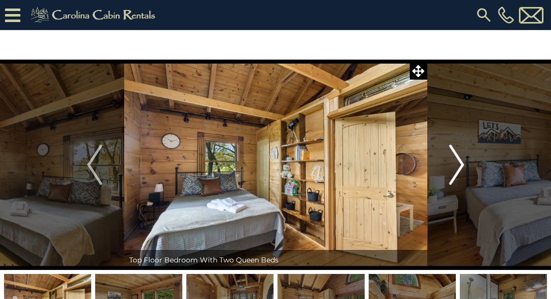
click at [459, 161] on img "Next" at bounding box center [456, 165] width 15 height 40
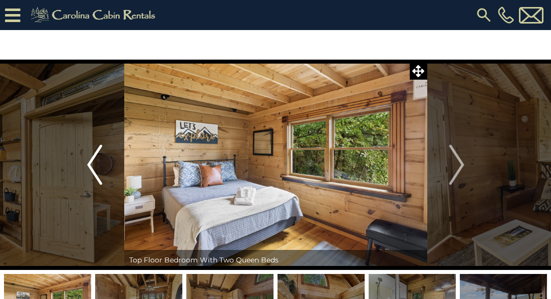
click at [93, 167] on img "Previous" at bounding box center [94, 165] width 15 height 40
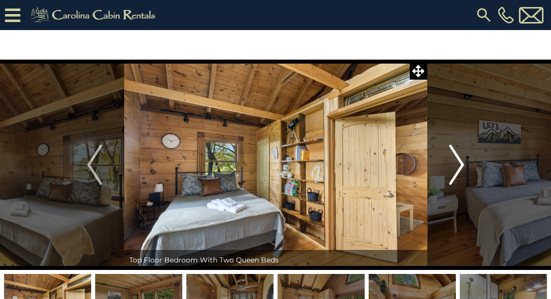
click at [461, 164] on img "Next" at bounding box center [456, 165] width 15 height 40
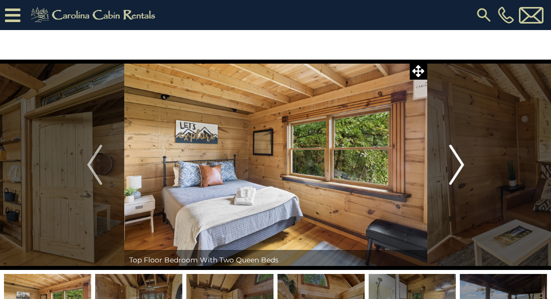
click at [461, 164] on img "Next" at bounding box center [456, 165] width 15 height 40
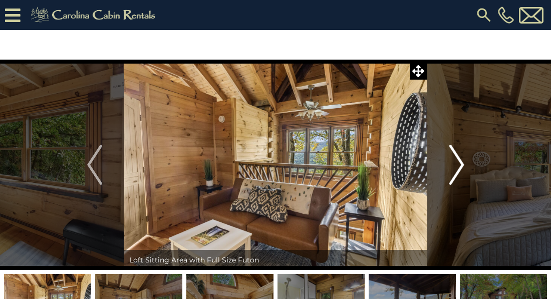
click at [461, 164] on img "Next" at bounding box center [456, 165] width 15 height 40
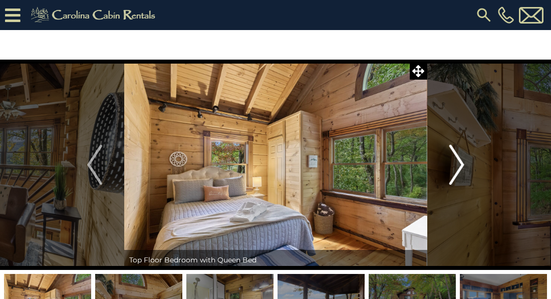
click at [461, 164] on img "Next" at bounding box center [456, 165] width 15 height 40
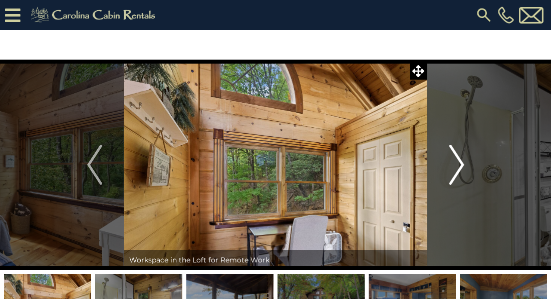
click at [461, 164] on img "Next" at bounding box center [456, 165] width 15 height 40
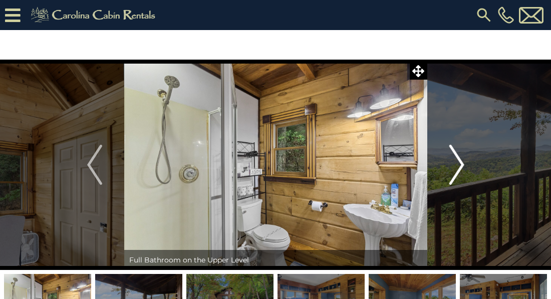
click at [461, 164] on img "Next" at bounding box center [456, 165] width 15 height 40
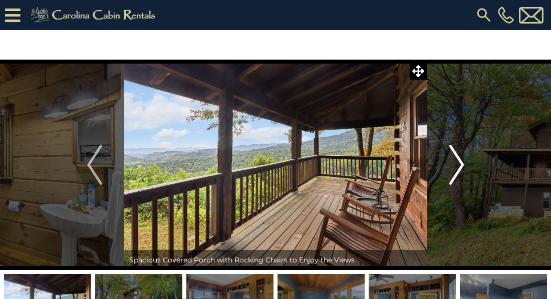
click at [461, 164] on img "Next" at bounding box center [456, 165] width 15 height 40
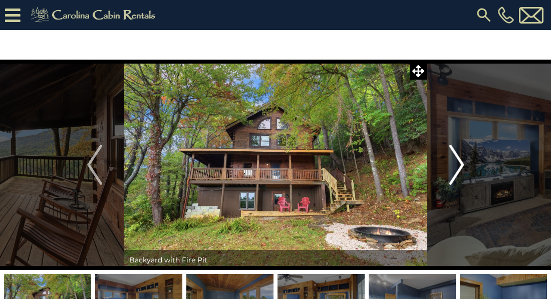
click at [461, 164] on img "Next" at bounding box center [456, 165] width 15 height 40
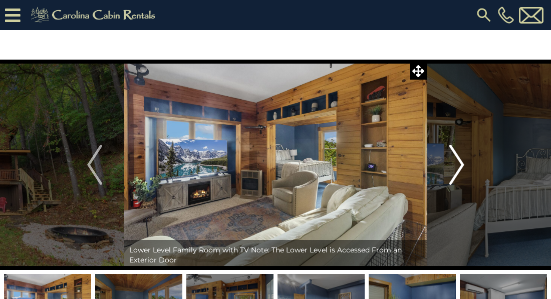
click at [461, 164] on img "Next" at bounding box center [456, 165] width 15 height 40
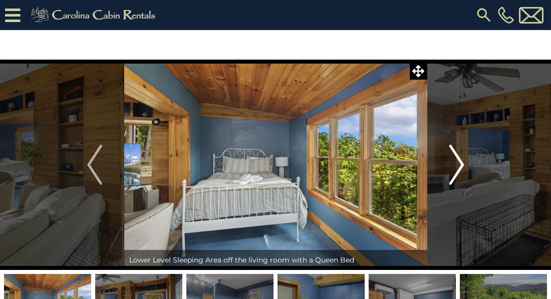
click at [461, 164] on img "Next" at bounding box center [456, 165] width 15 height 40
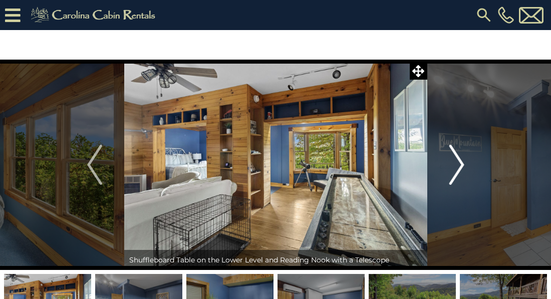
click at [461, 164] on img "Next" at bounding box center [456, 165] width 15 height 40
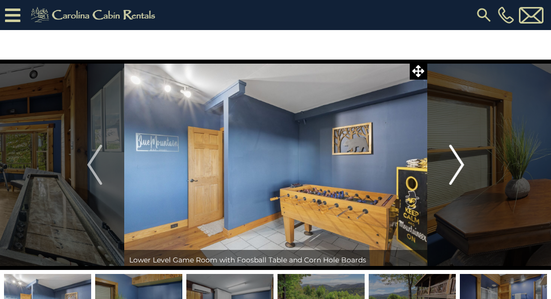
click at [461, 164] on img "Next" at bounding box center [456, 165] width 15 height 40
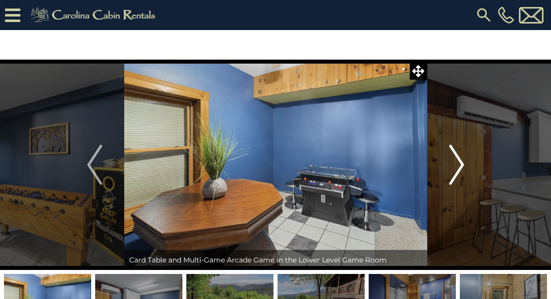
click at [461, 164] on img "Next" at bounding box center [456, 165] width 15 height 40
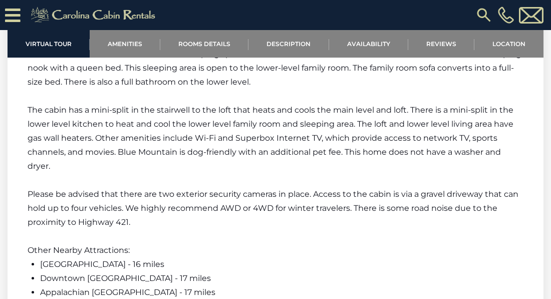
scroll to position [1643, 0]
